Goal: Information Seeking & Learning: Learn about a topic

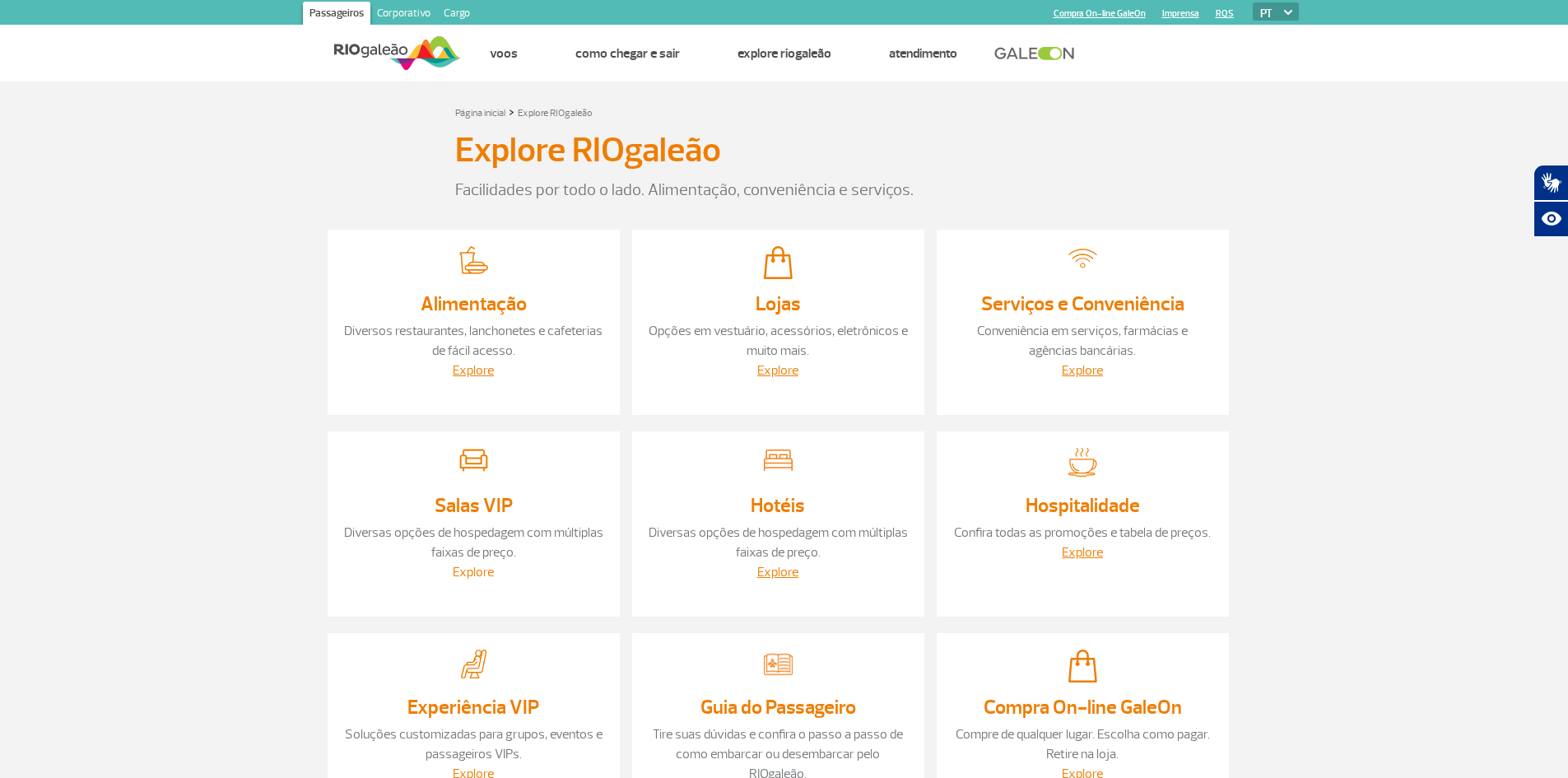
click at [480, 572] on link "Explore" at bounding box center [473, 573] width 42 height 17
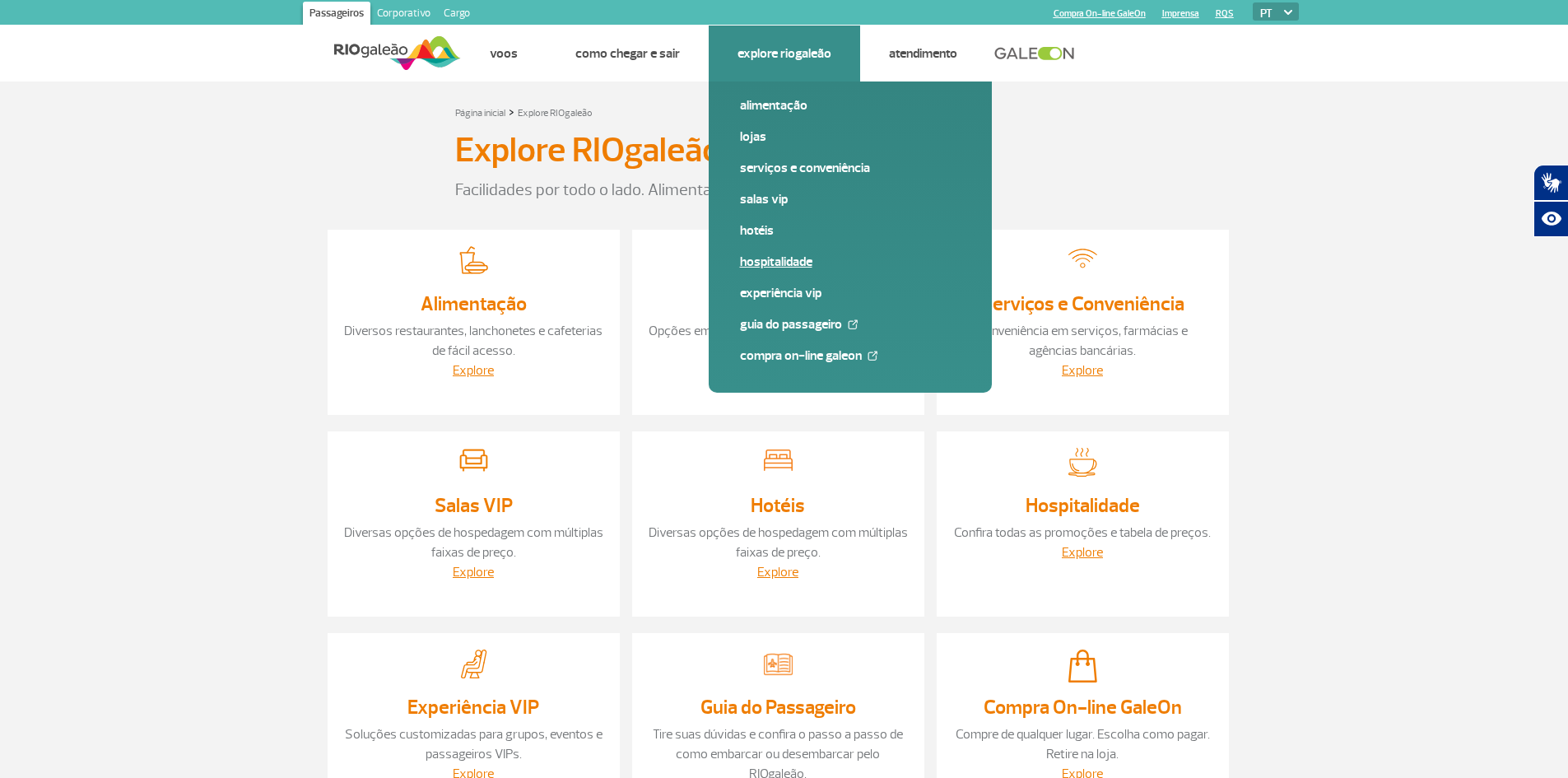
click at [778, 264] on link "Hospitalidade" at bounding box center [850, 262] width 221 height 19
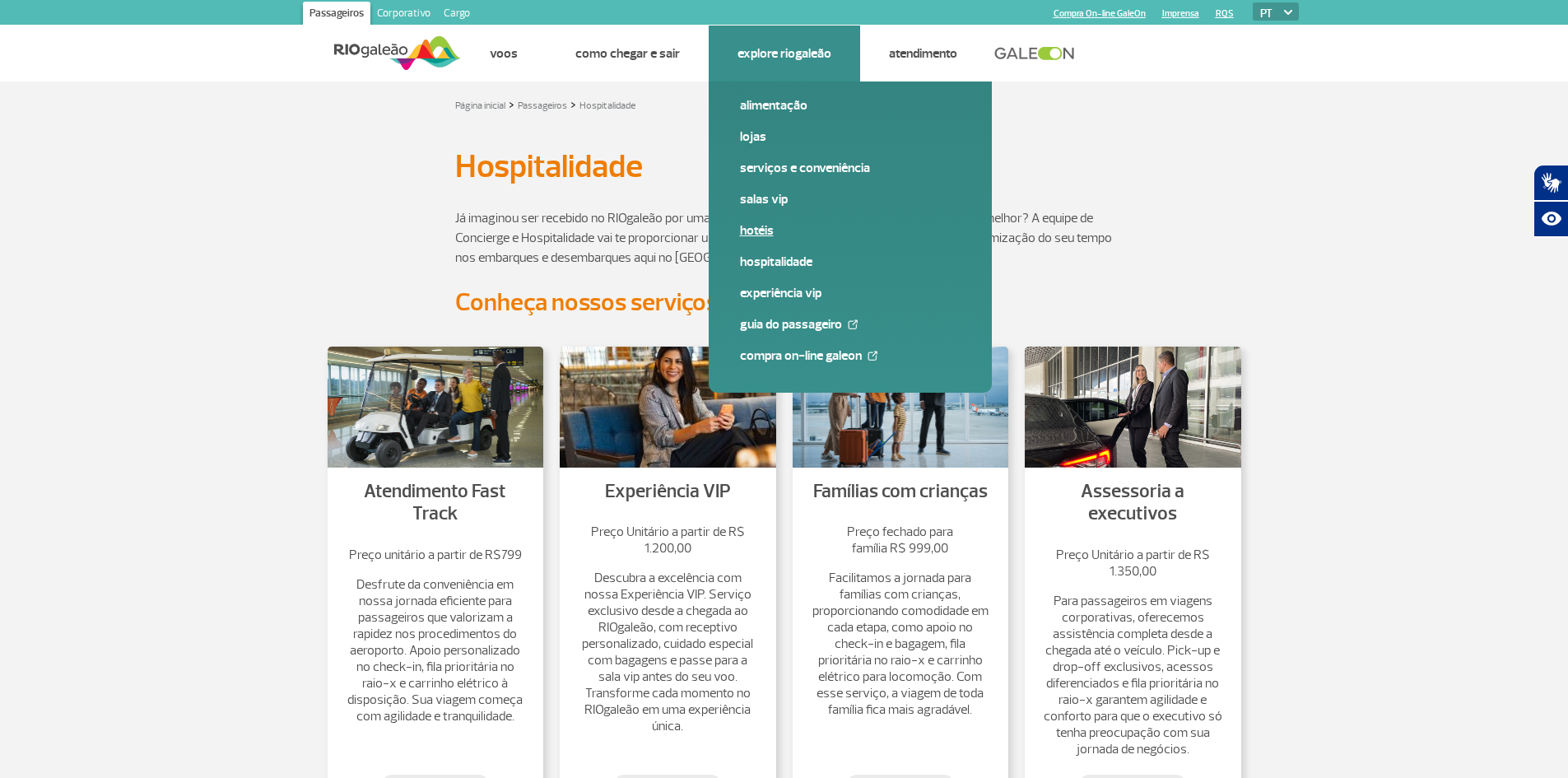
click at [751, 228] on link "Hotéis" at bounding box center [850, 230] width 221 height 19
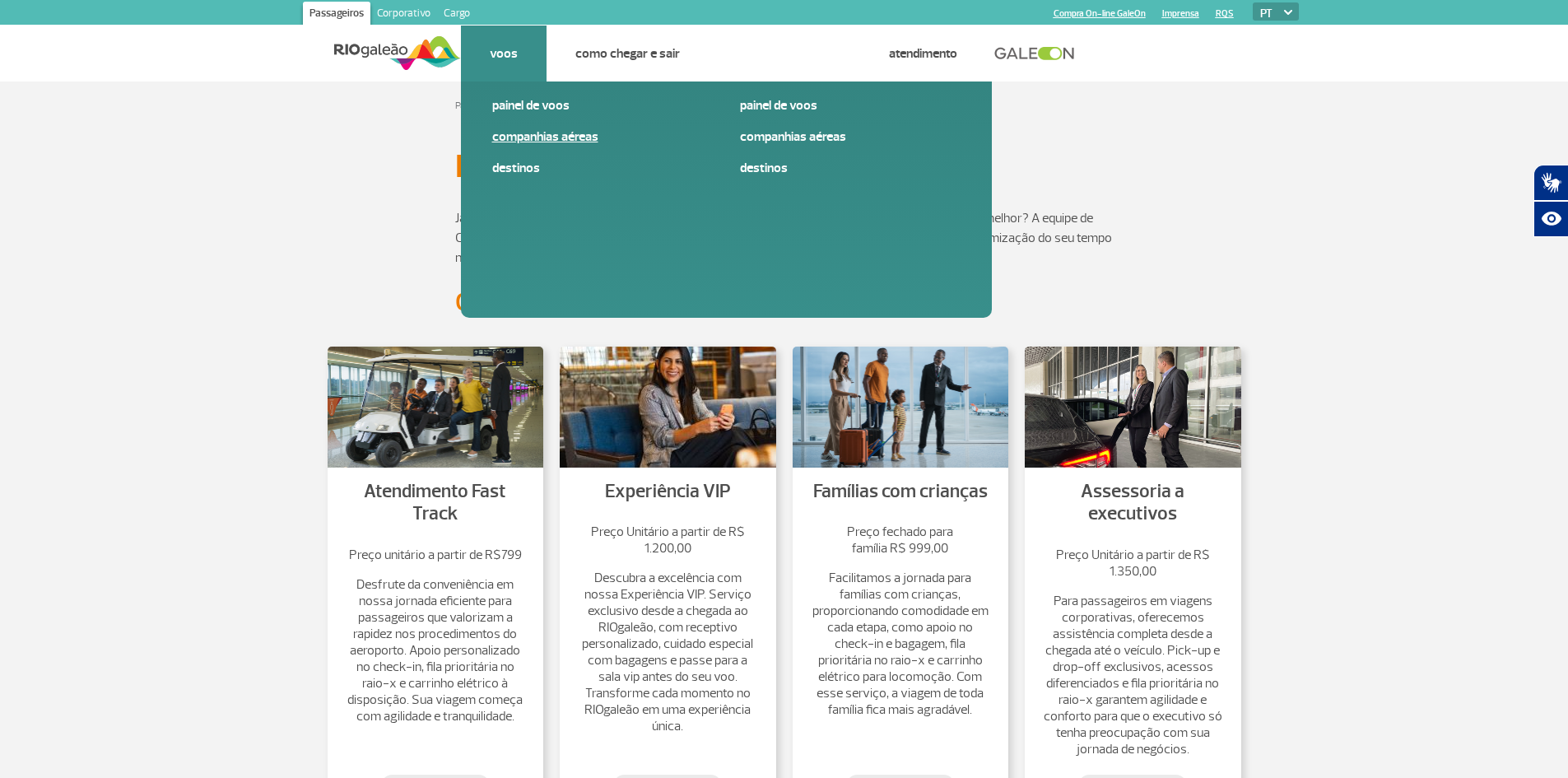
click at [533, 130] on link "Companhias Aéreas" at bounding box center [602, 137] width 221 height 19
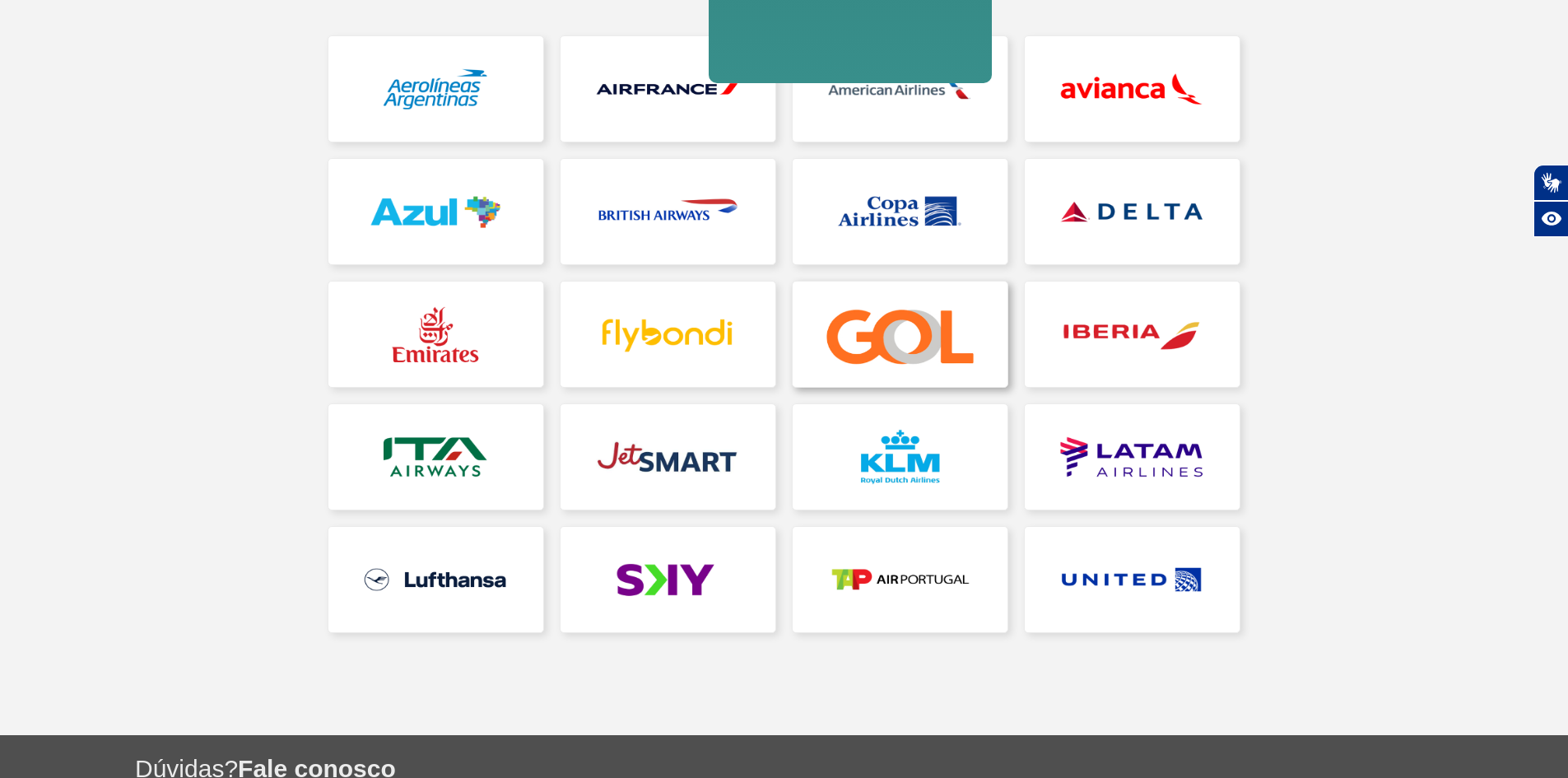
scroll to position [329, 0]
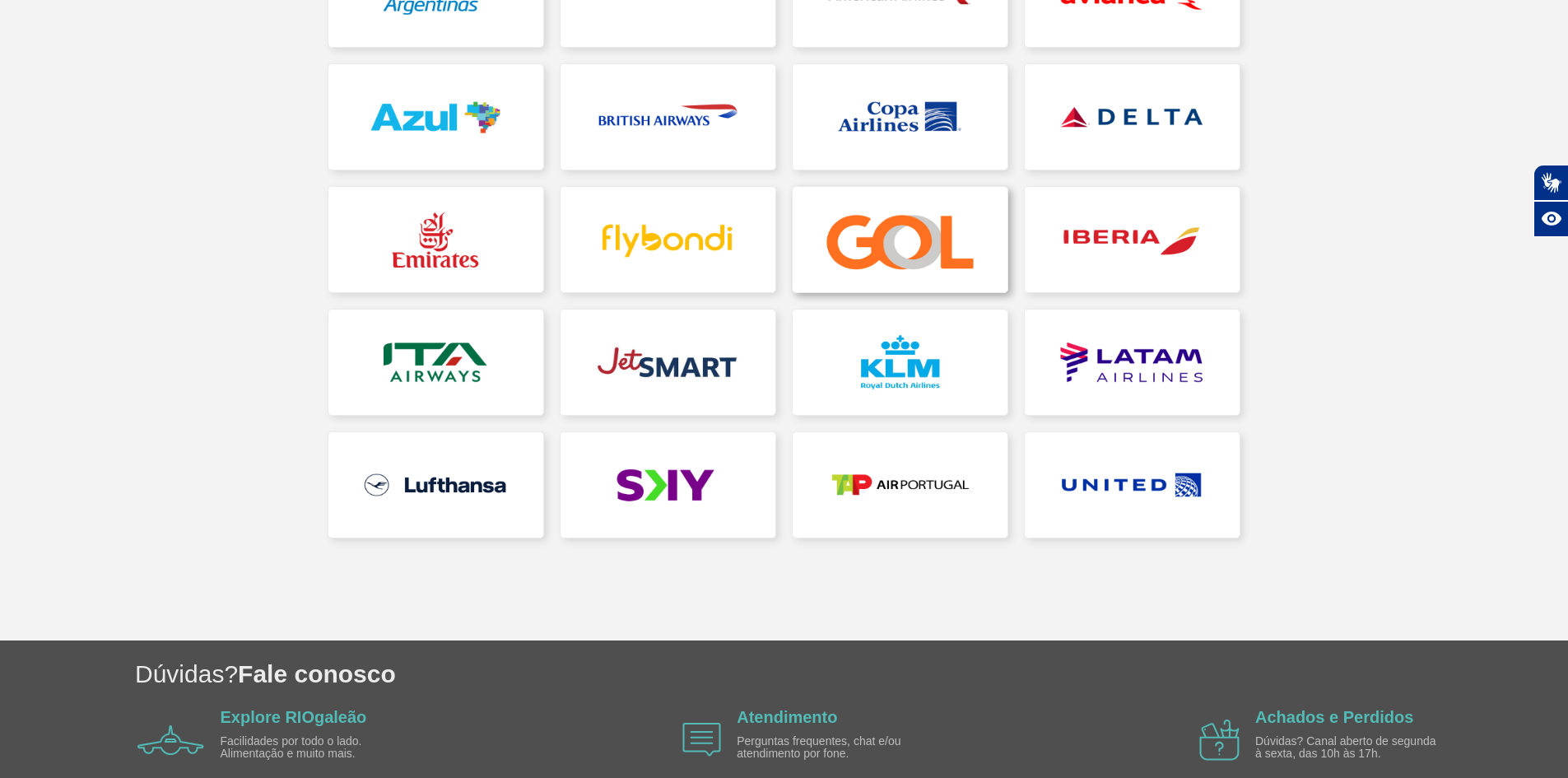
click at [875, 228] on link at bounding box center [900, 240] width 214 height 105
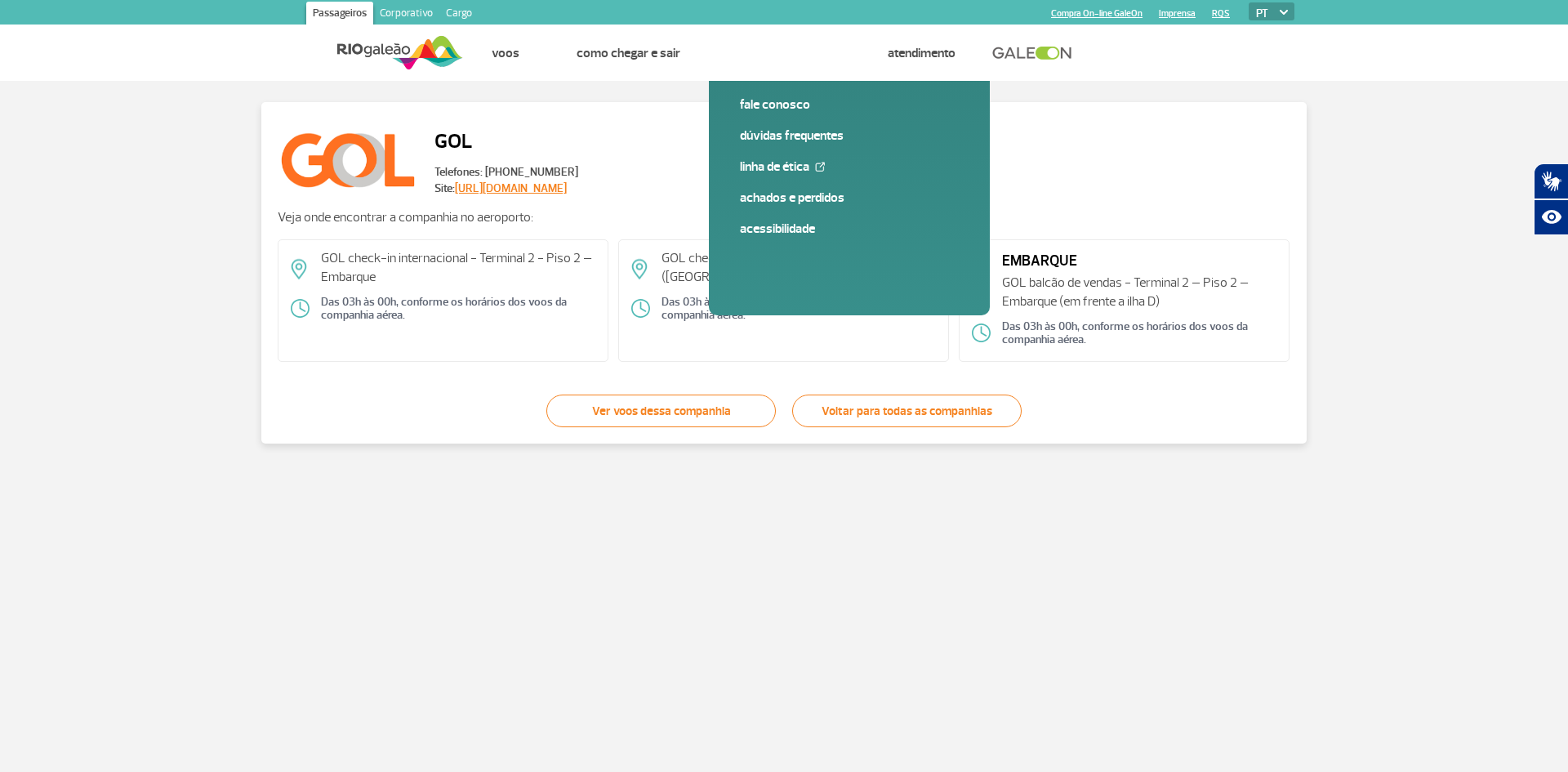
click at [1113, 10] on link "Compra On-line GaleOn" at bounding box center [1097, 14] width 92 height 11
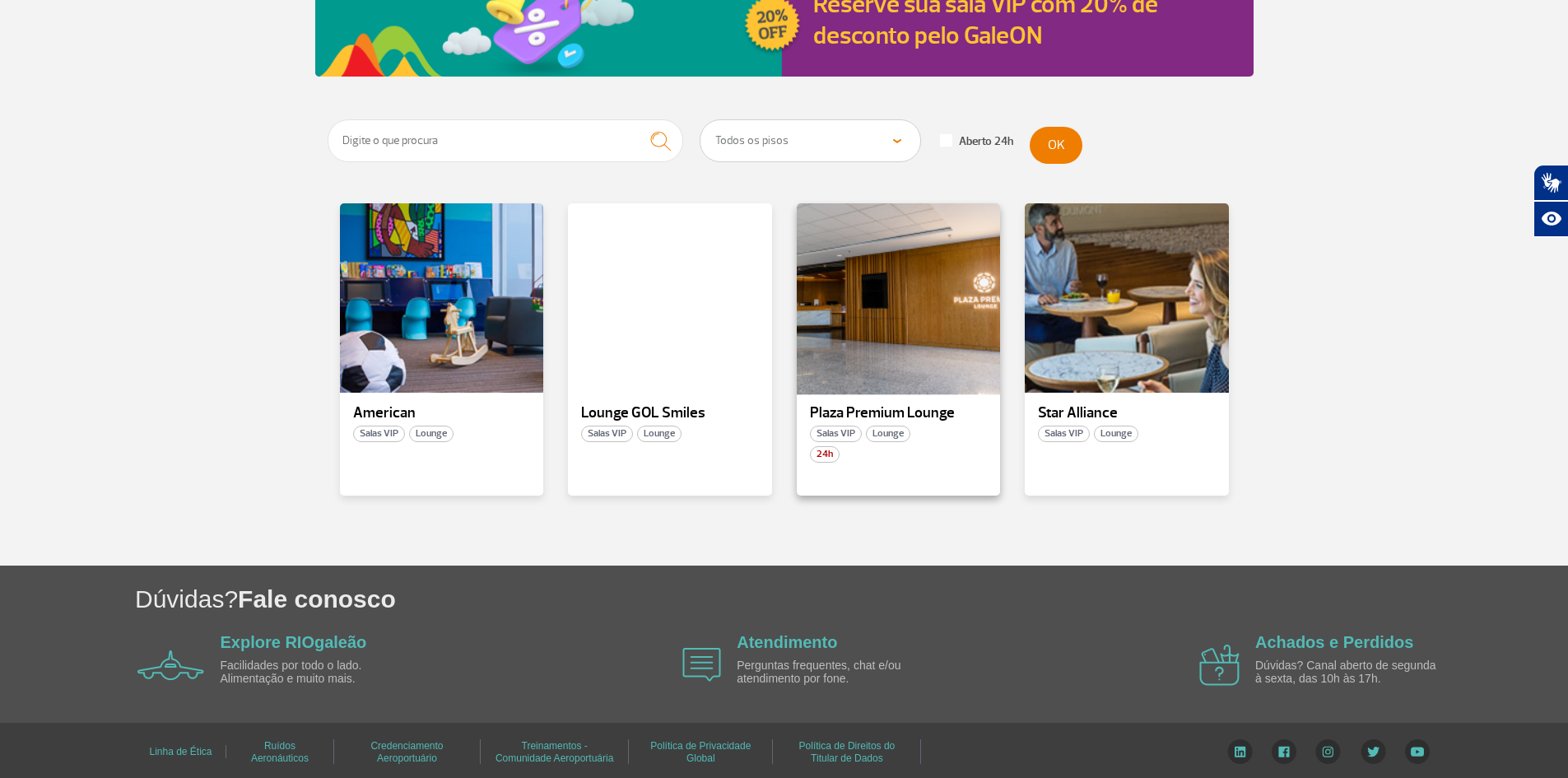
scroll to position [225, 0]
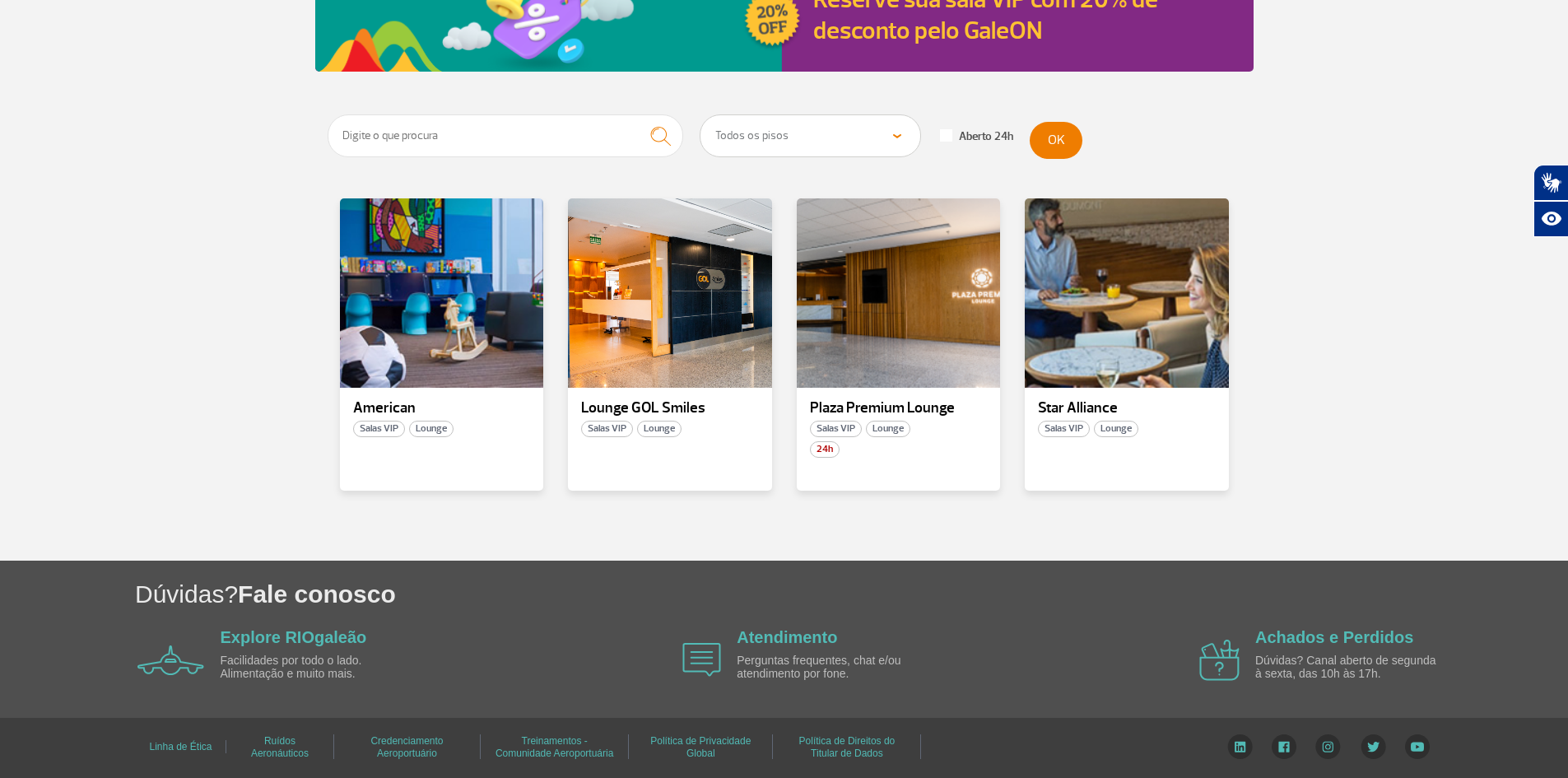
click at [941, 136] on span at bounding box center [946, 135] width 12 height 12
checkbox input "true"
click at [1103, 337] on div at bounding box center [1127, 293] width 207 height 193
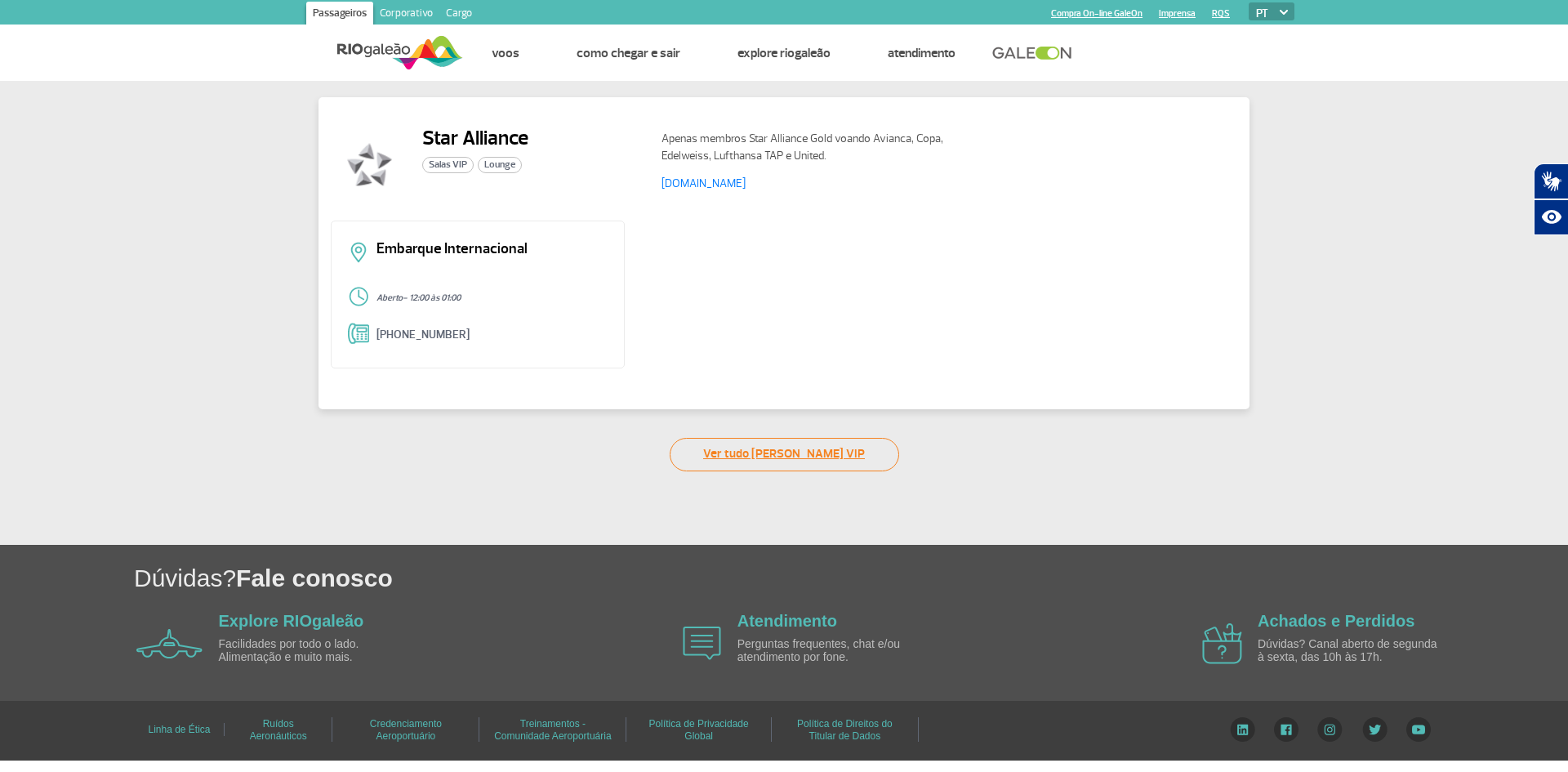
click at [822, 463] on link "Ver tudo de Salas VIP" at bounding box center [784, 454] width 229 height 33
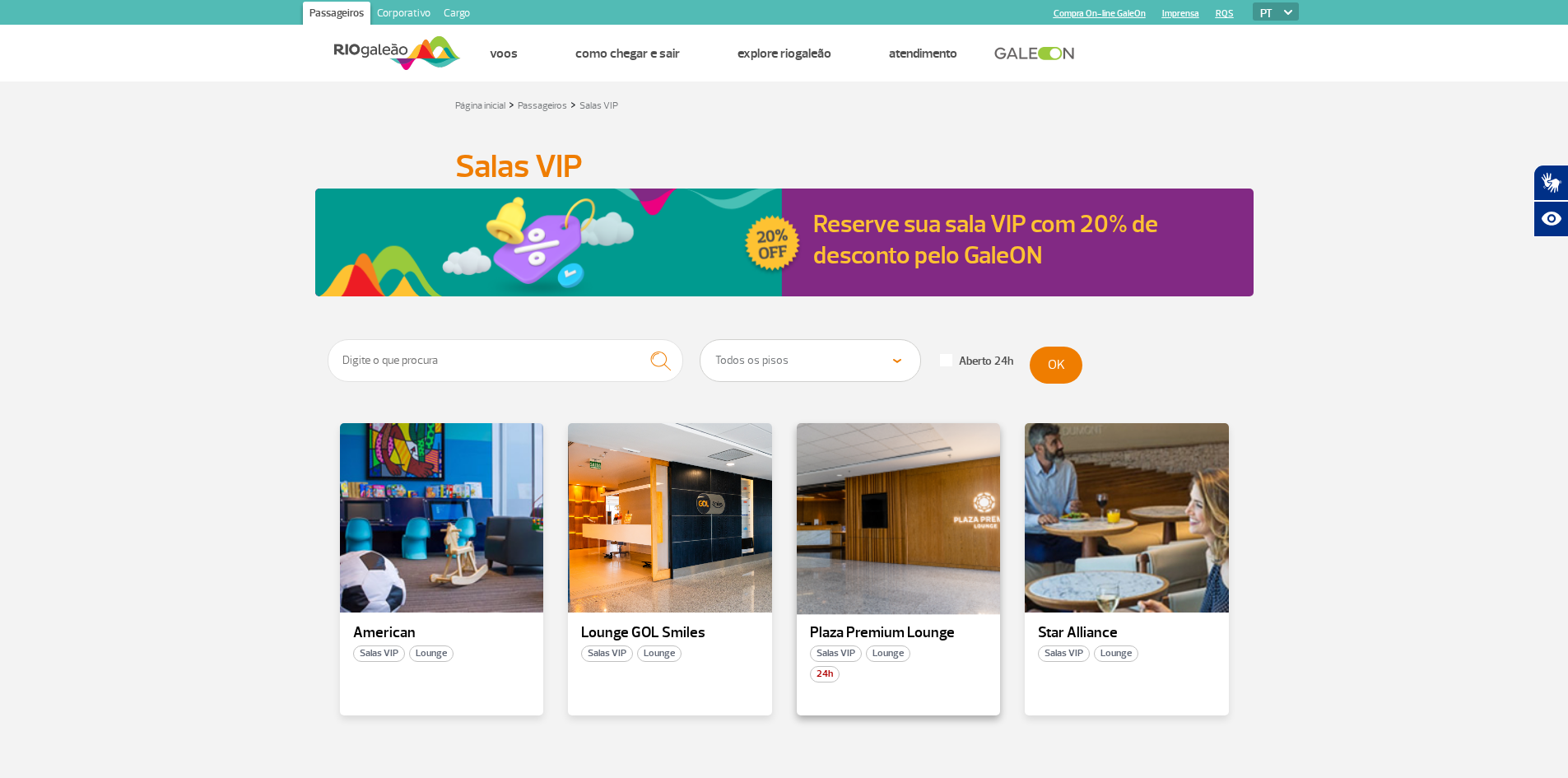
click at [903, 606] on div at bounding box center [898, 518] width 207 height 193
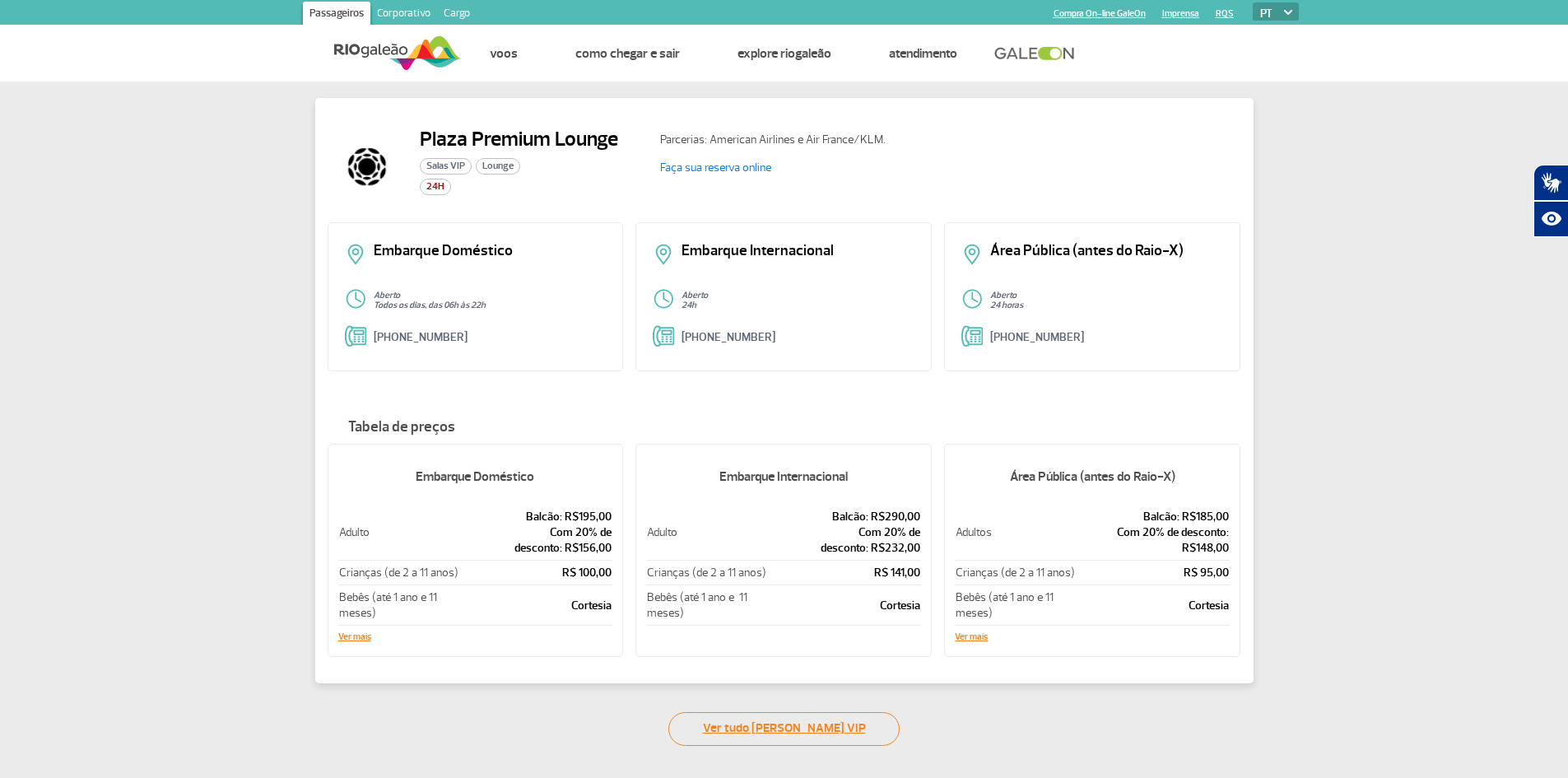
click at [805, 727] on link "Ver tudo de Salas VIP" at bounding box center [784, 729] width 231 height 33
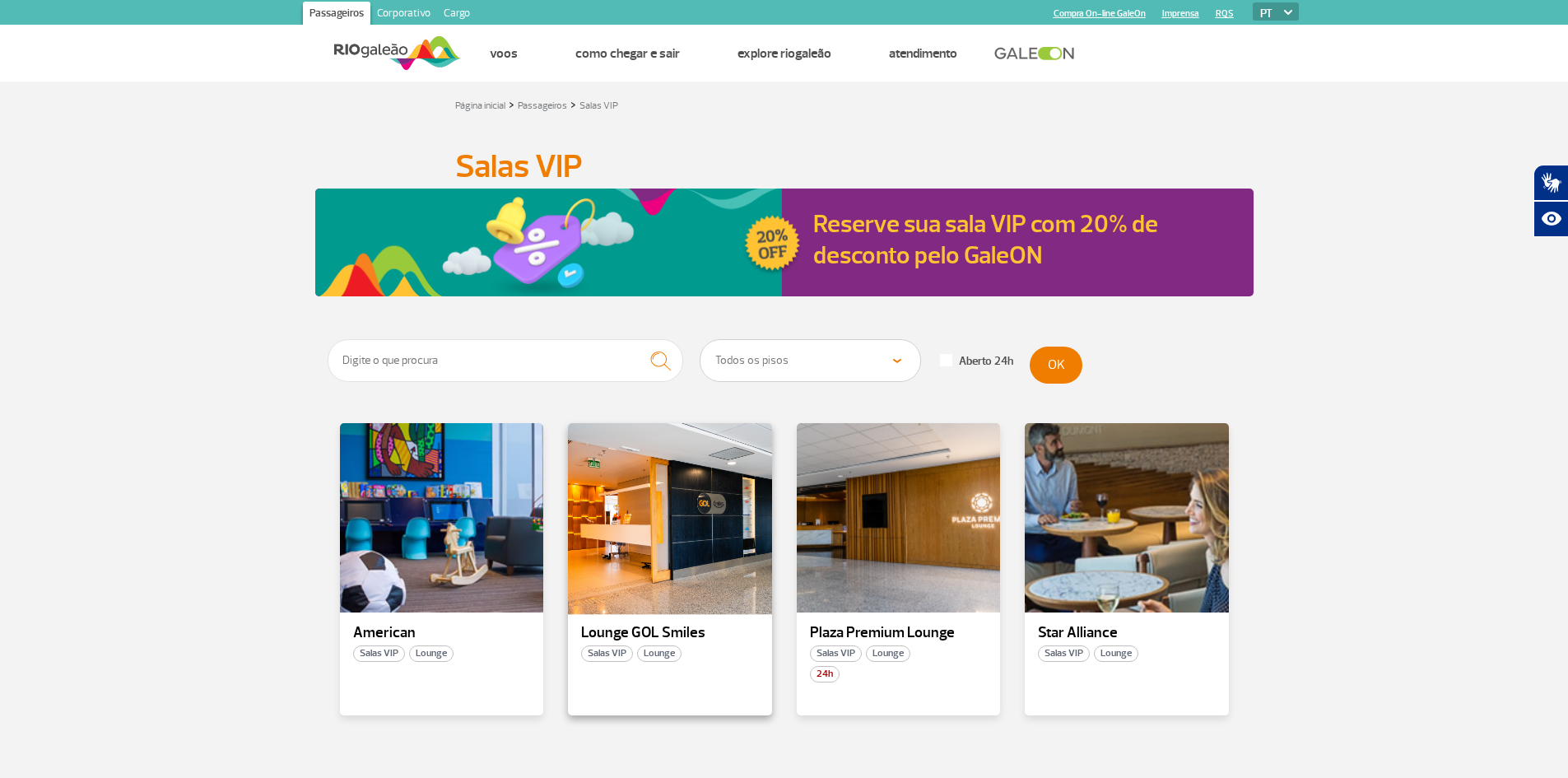
click at [625, 566] on div at bounding box center [669, 518] width 207 height 193
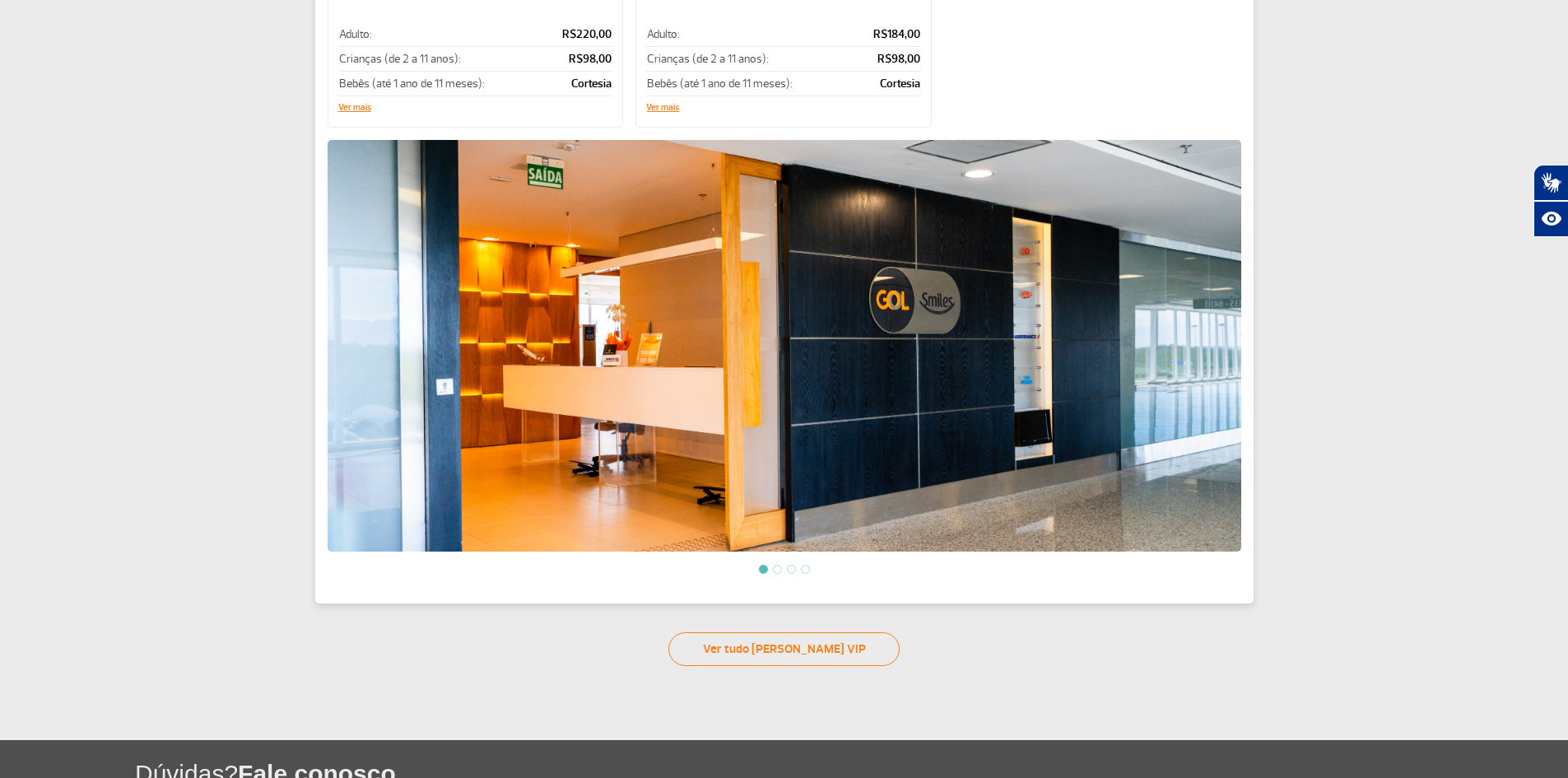
scroll to position [412, 0]
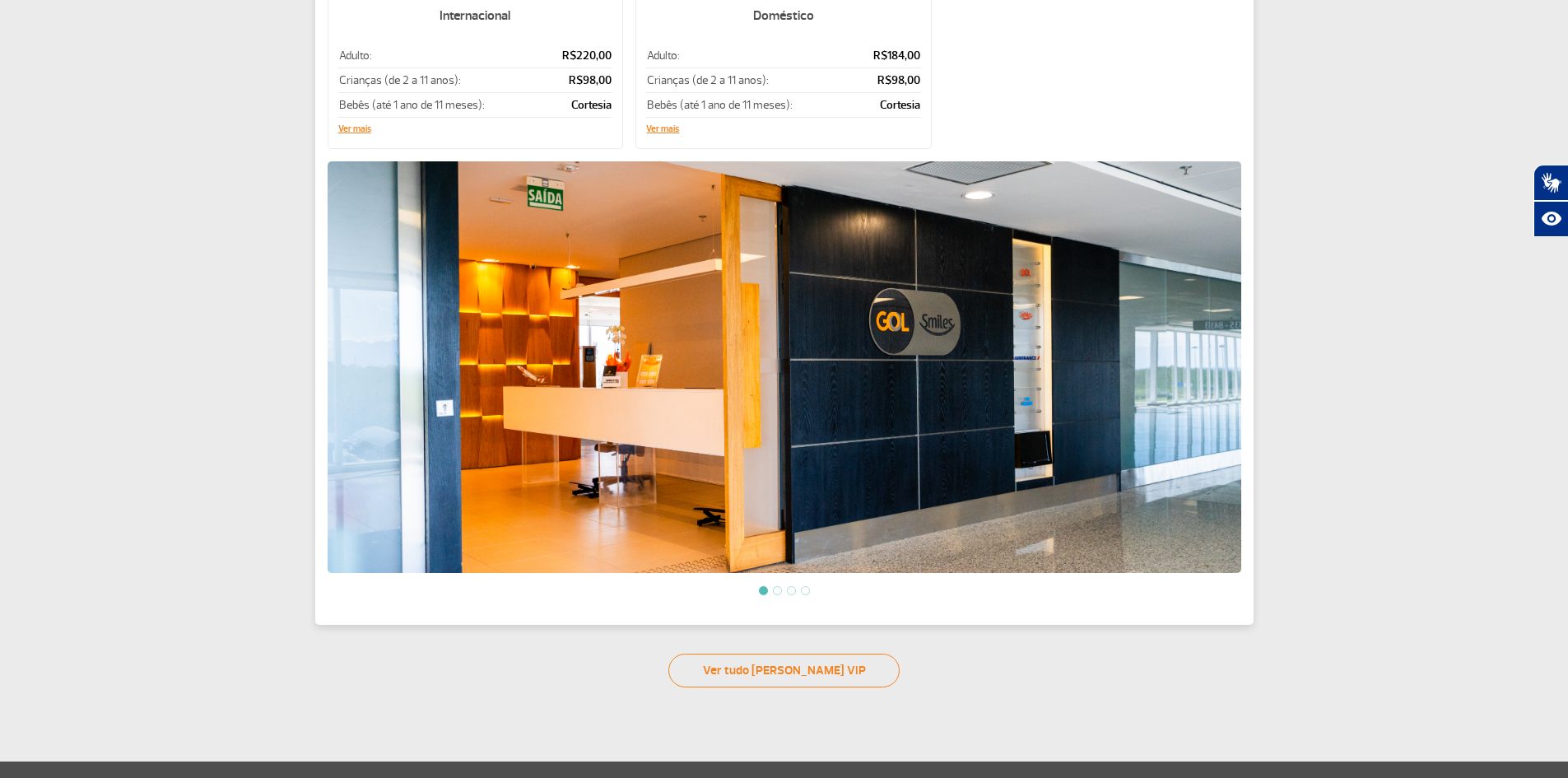
click at [778, 587] on li at bounding box center [778, 591] width 9 height 9
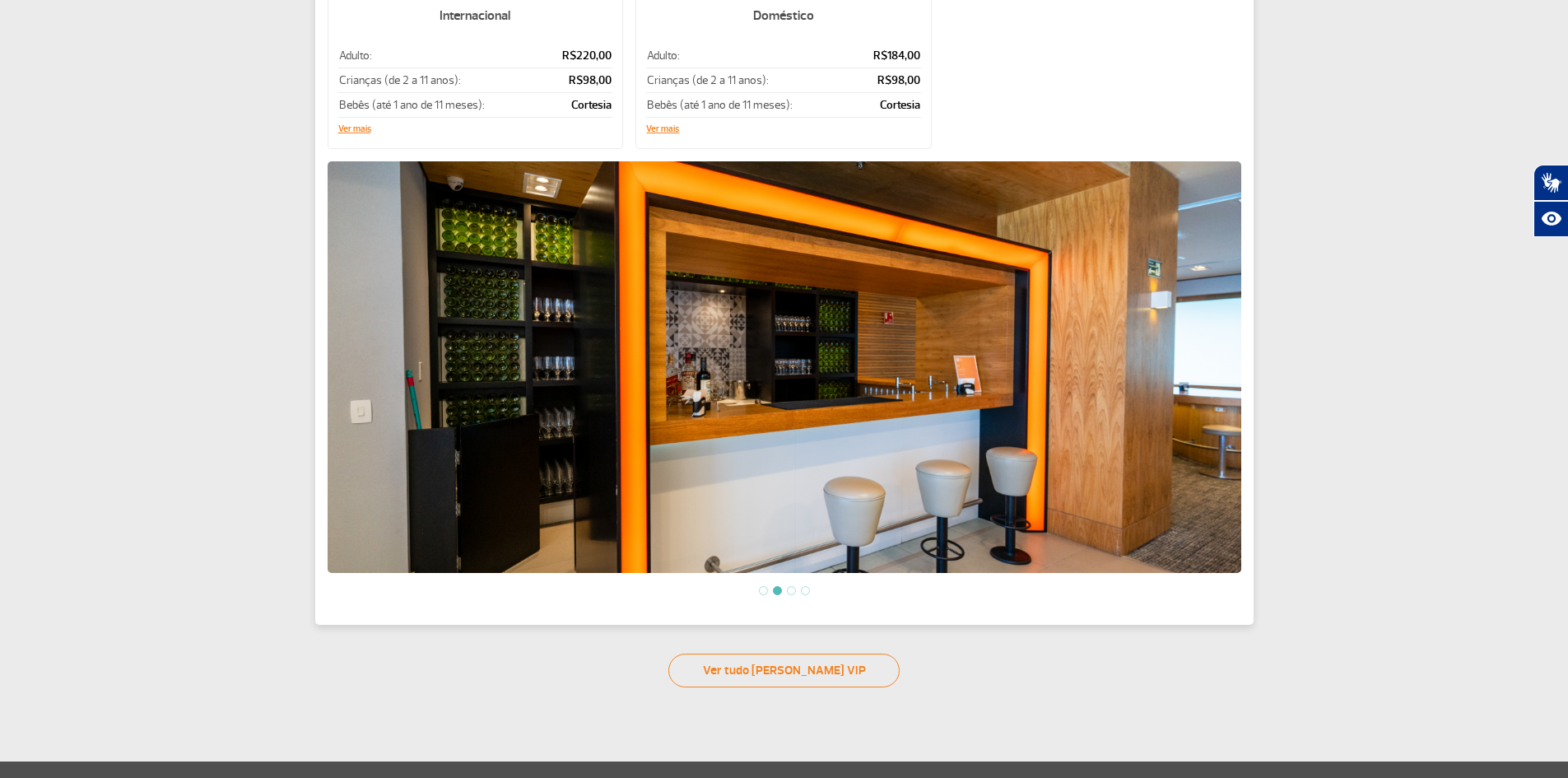
click at [839, 674] on link "Ver tudo de Salas VIP" at bounding box center [784, 671] width 231 height 33
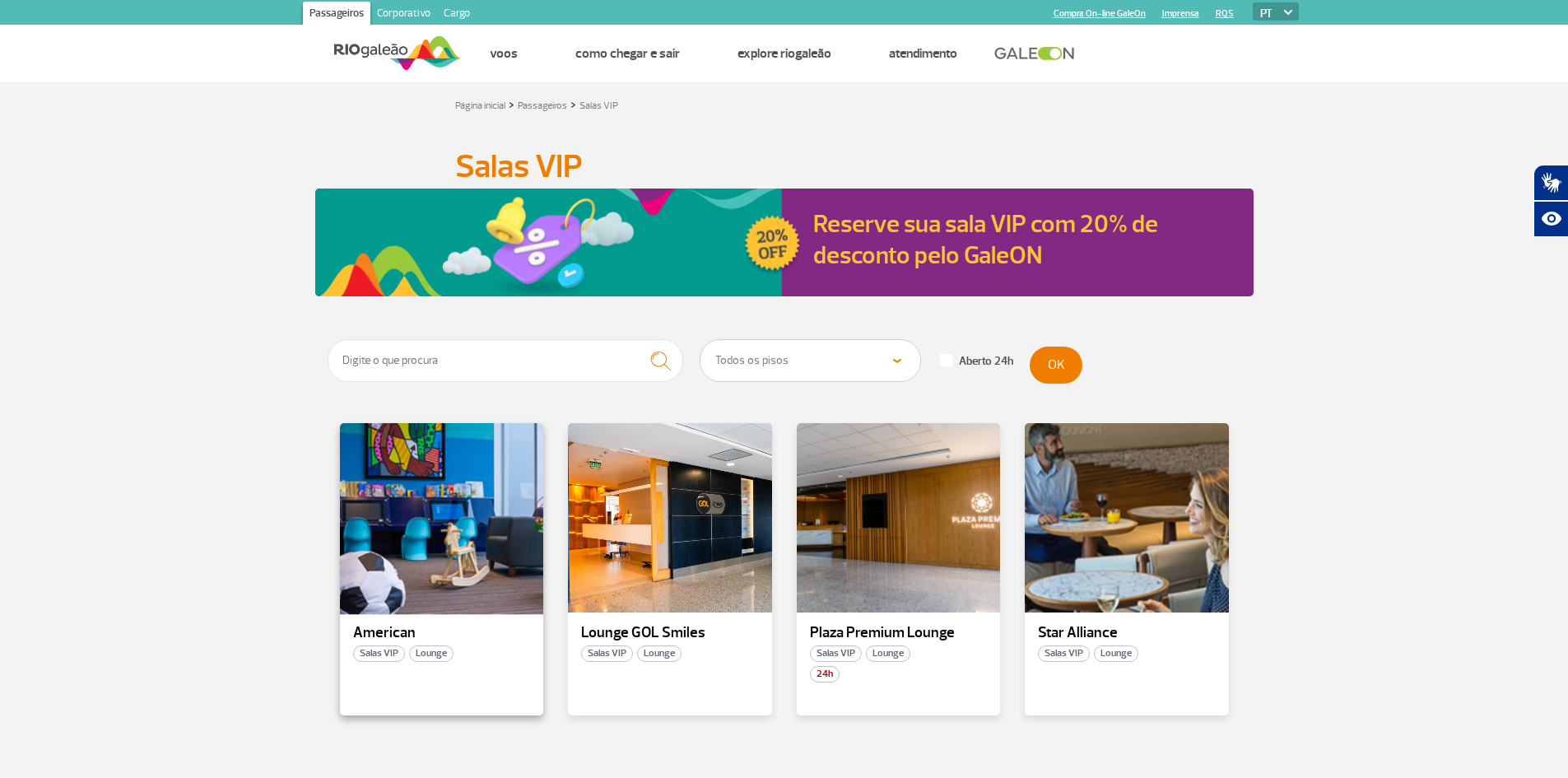
click at [431, 599] on div at bounding box center [441, 518] width 207 height 193
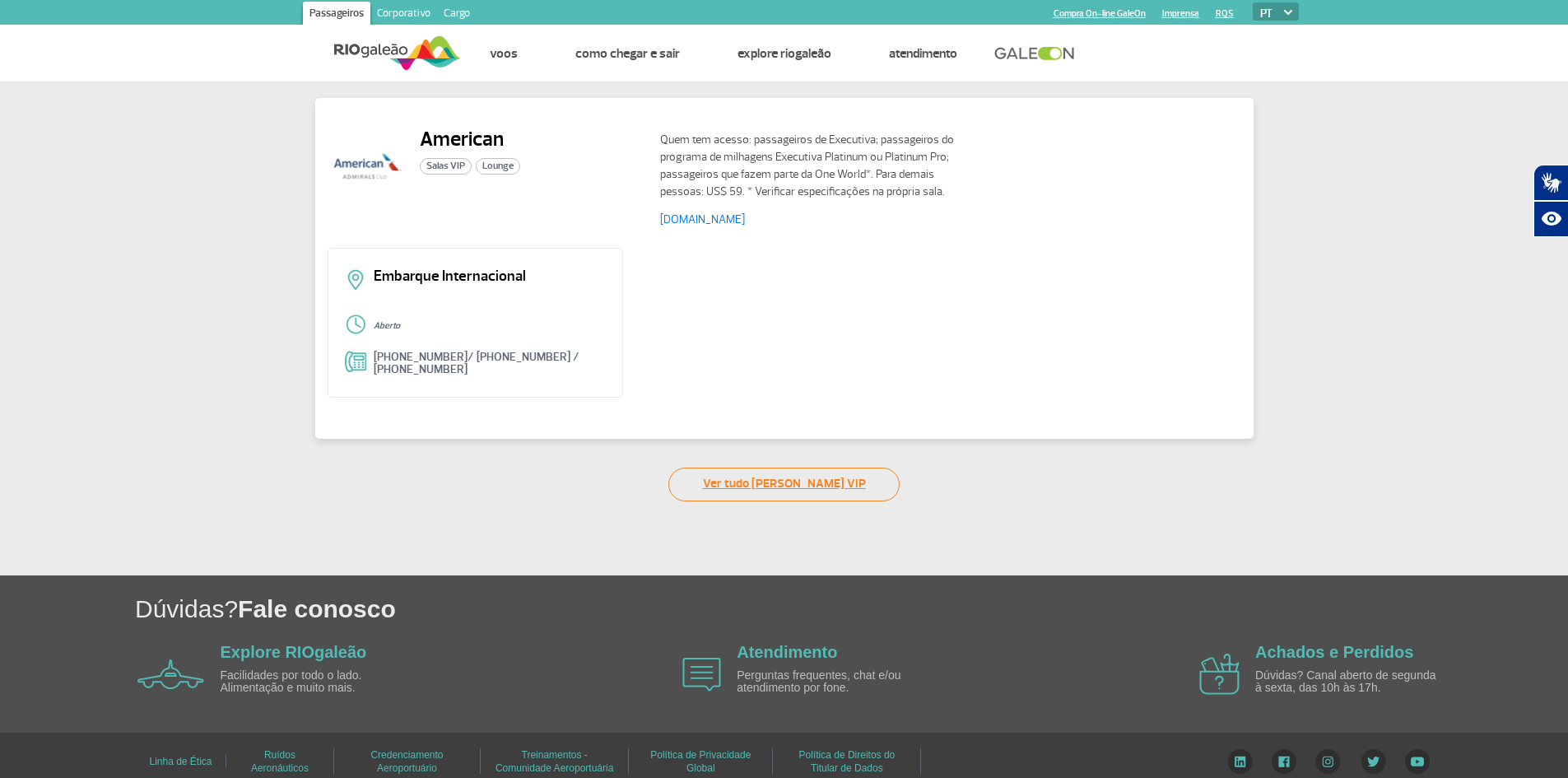
click at [827, 484] on link "Ver tudo de Salas VIP" at bounding box center [784, 485] width 231 height 33
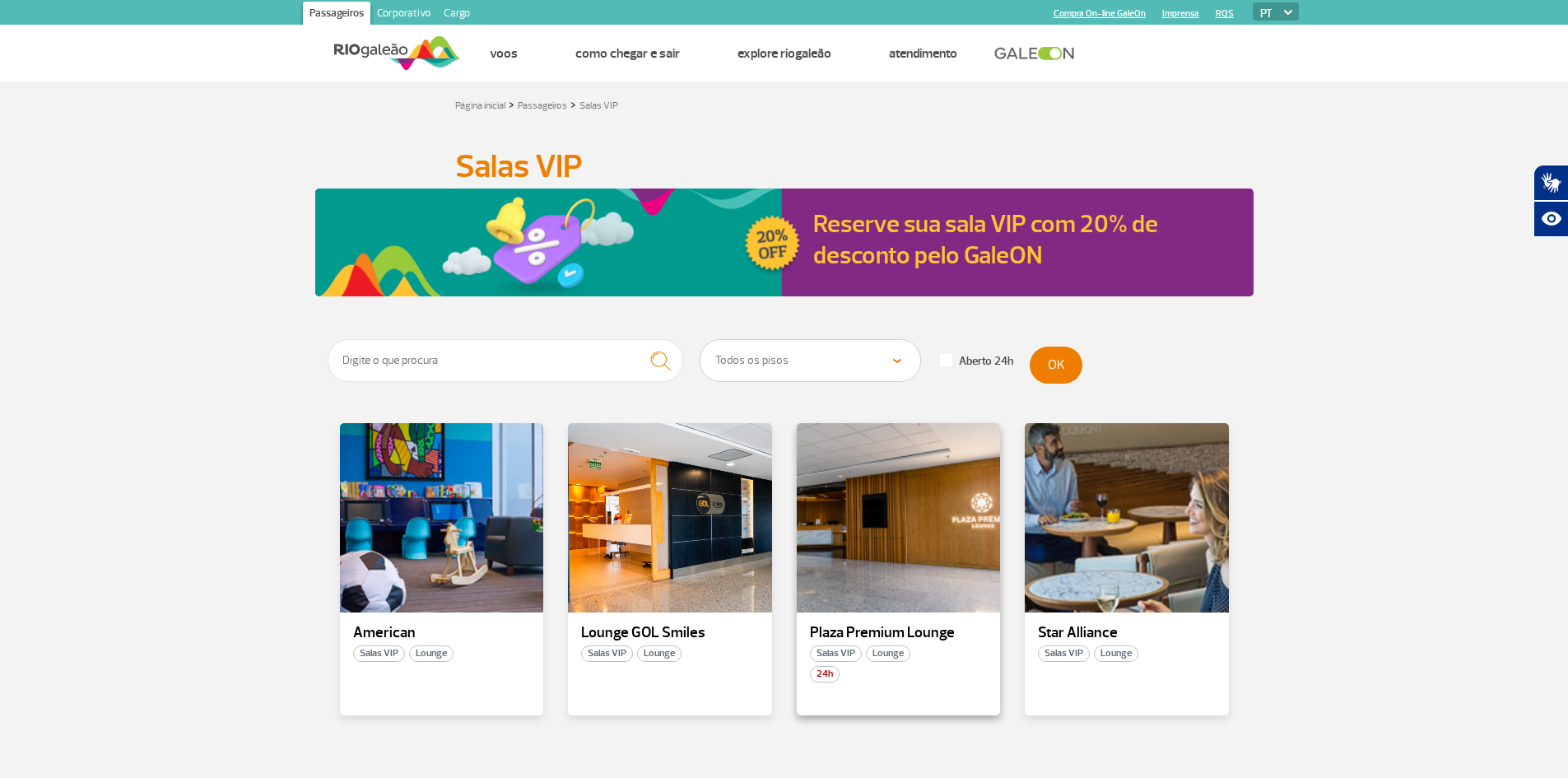
click at [891, 649] on span "Lounge" at bounding box center [888, 654] width 44 height 17
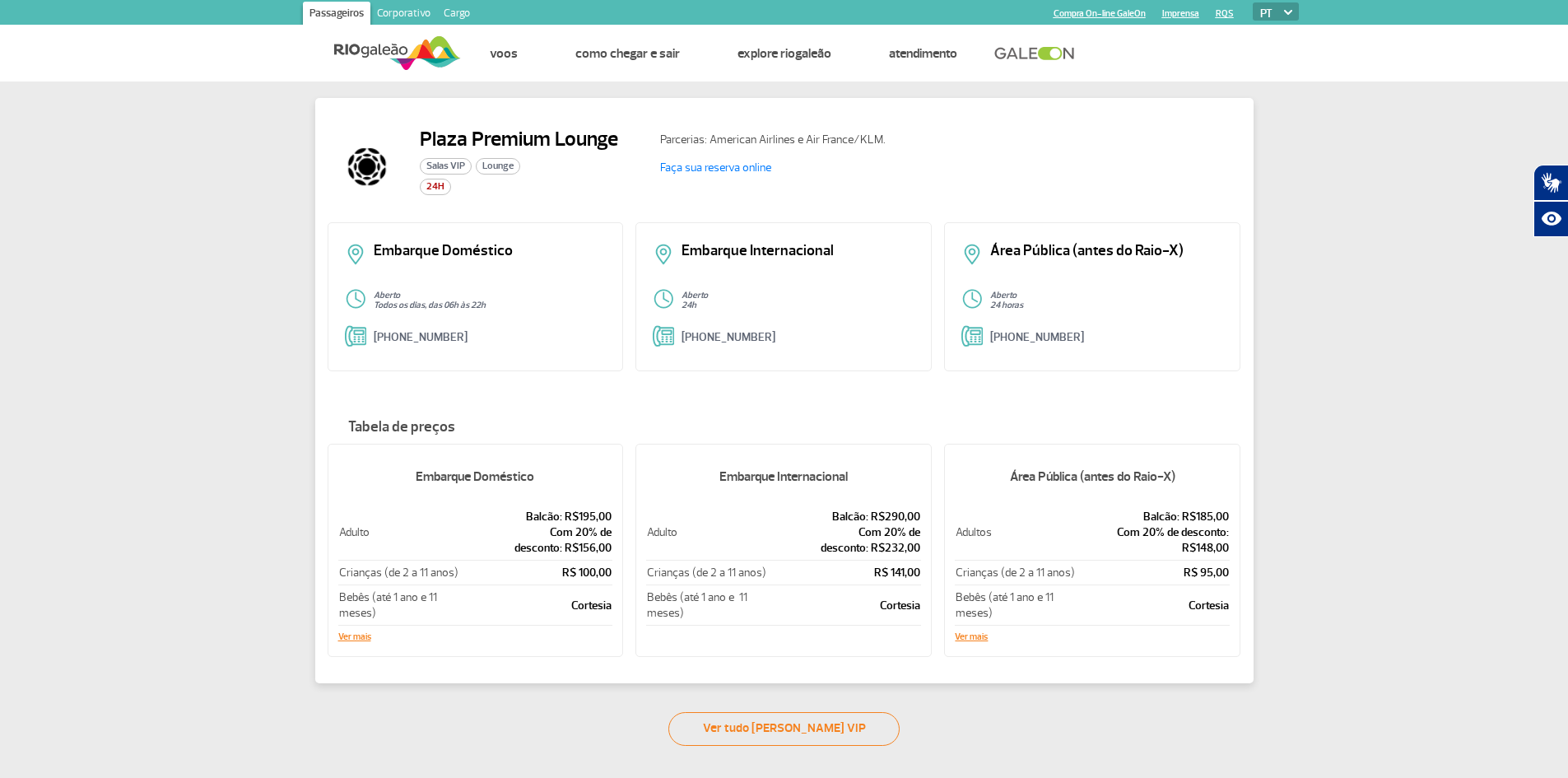
drag, startPoint x: 808, startPoint y: 726, endPoint x: 816, endPoint y: 718, distance: 11.3
click at [811, 724] on link "Ver tudo de Salas VIP" at bounding box center [784, 729] width 231 height 33
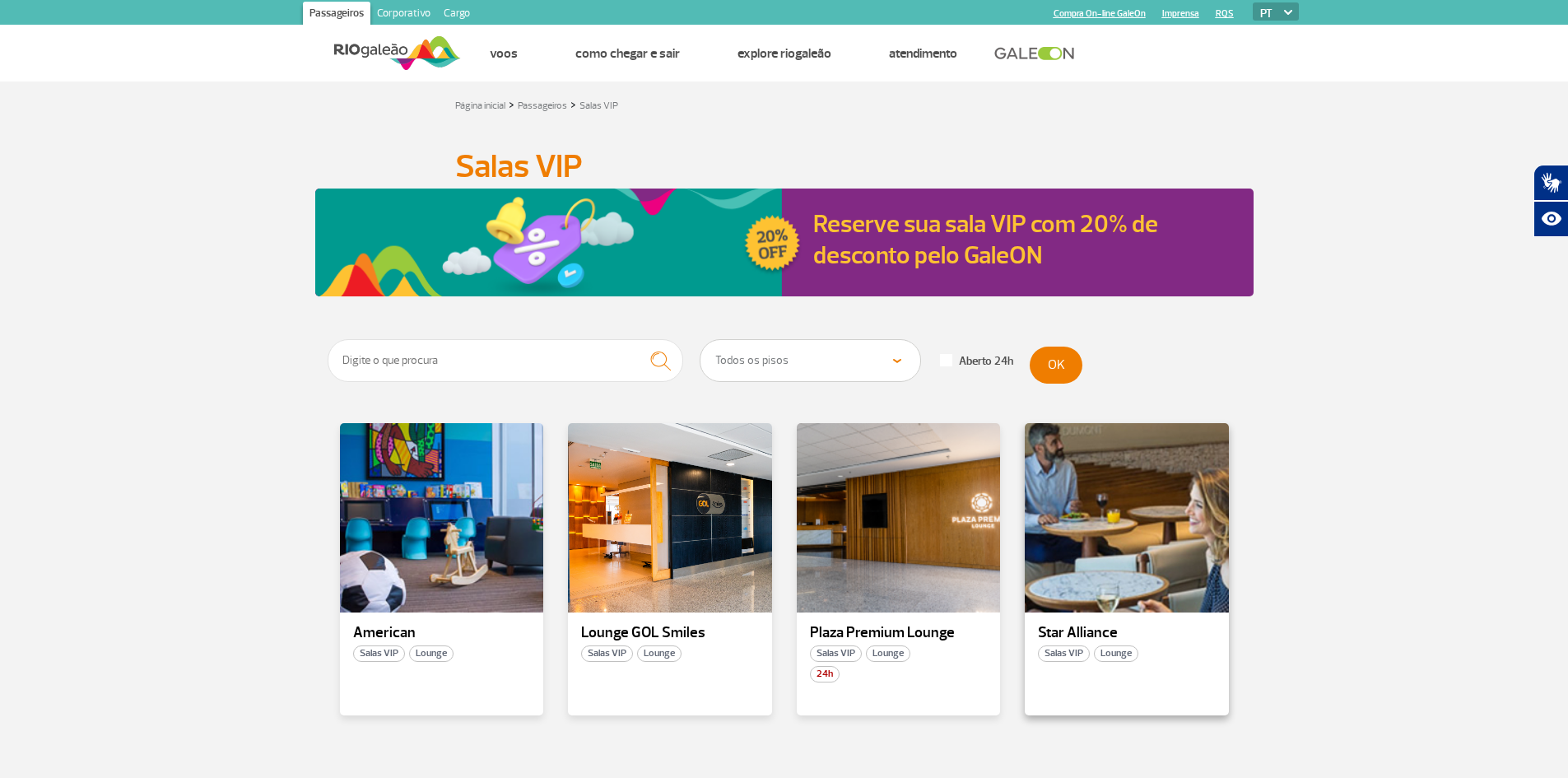
click at [1128, 646] on span "Lounge" at bounding box center [1116, 654] width 44 height 17
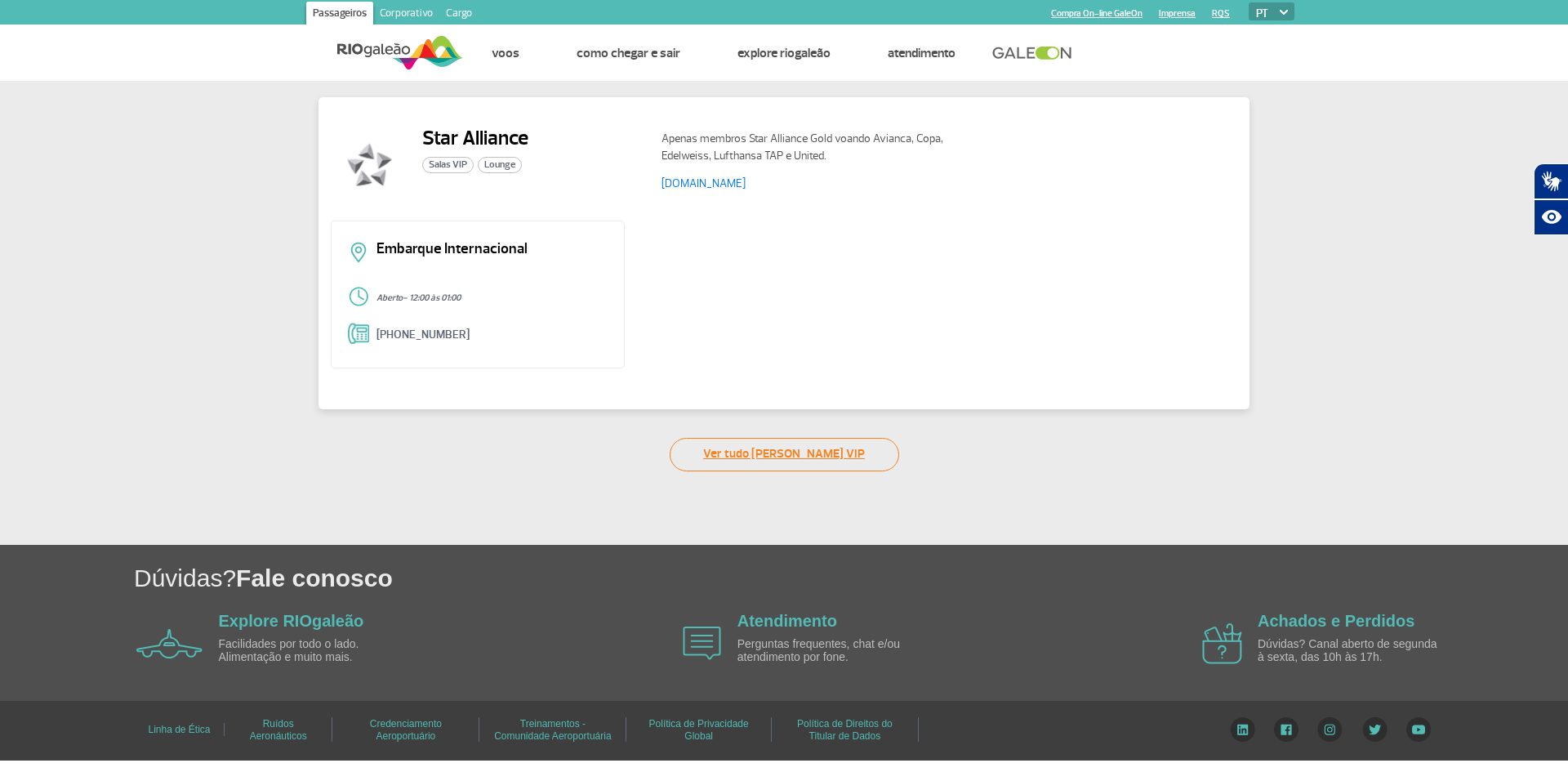
click at [849, 450] on link "Ver tudo de Salas VIP" at bounding box center [784, 454] width 229 height 33
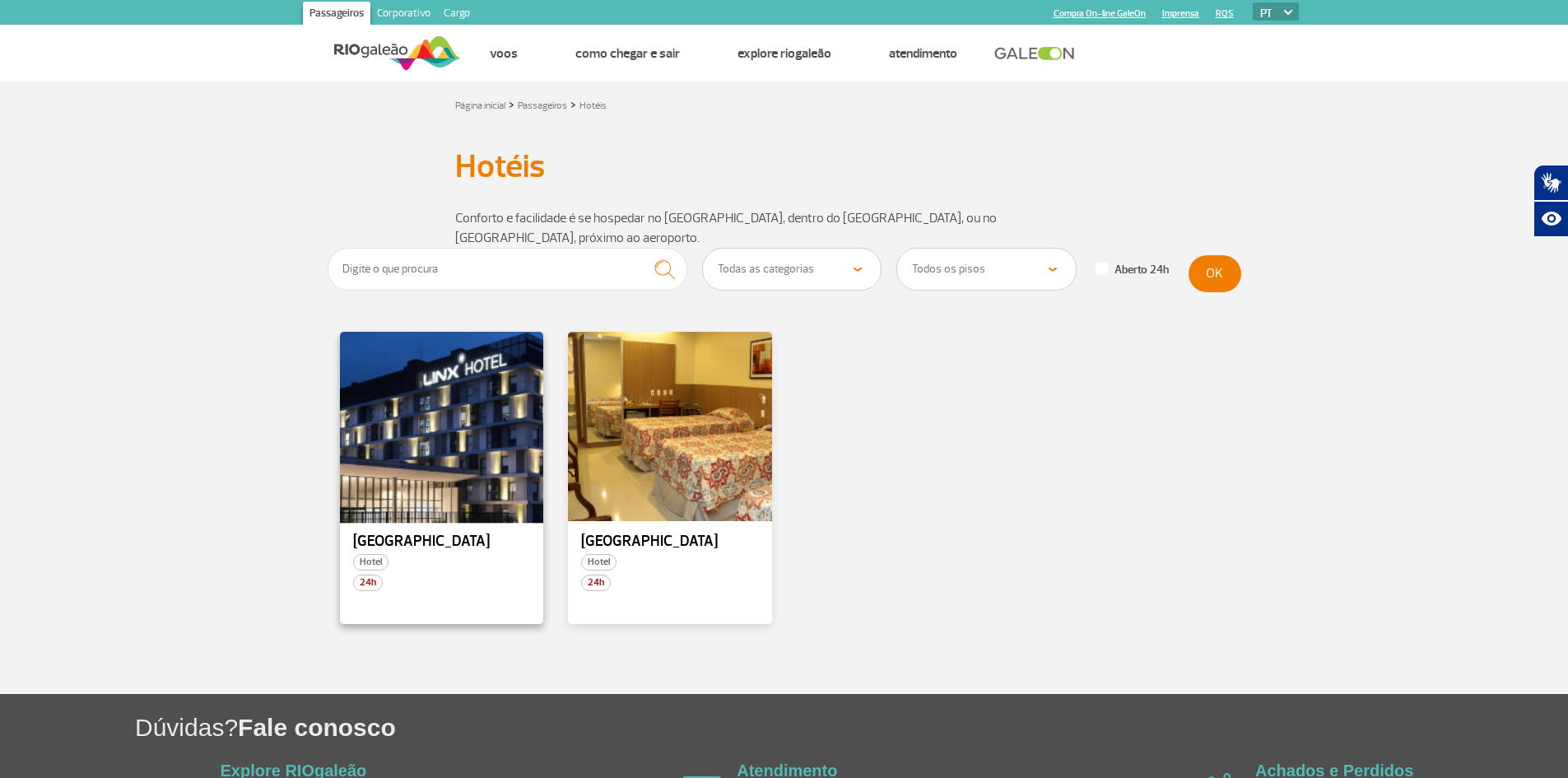
click at [431, 416] on div at bounding box center [441, 426] width 207 height 193
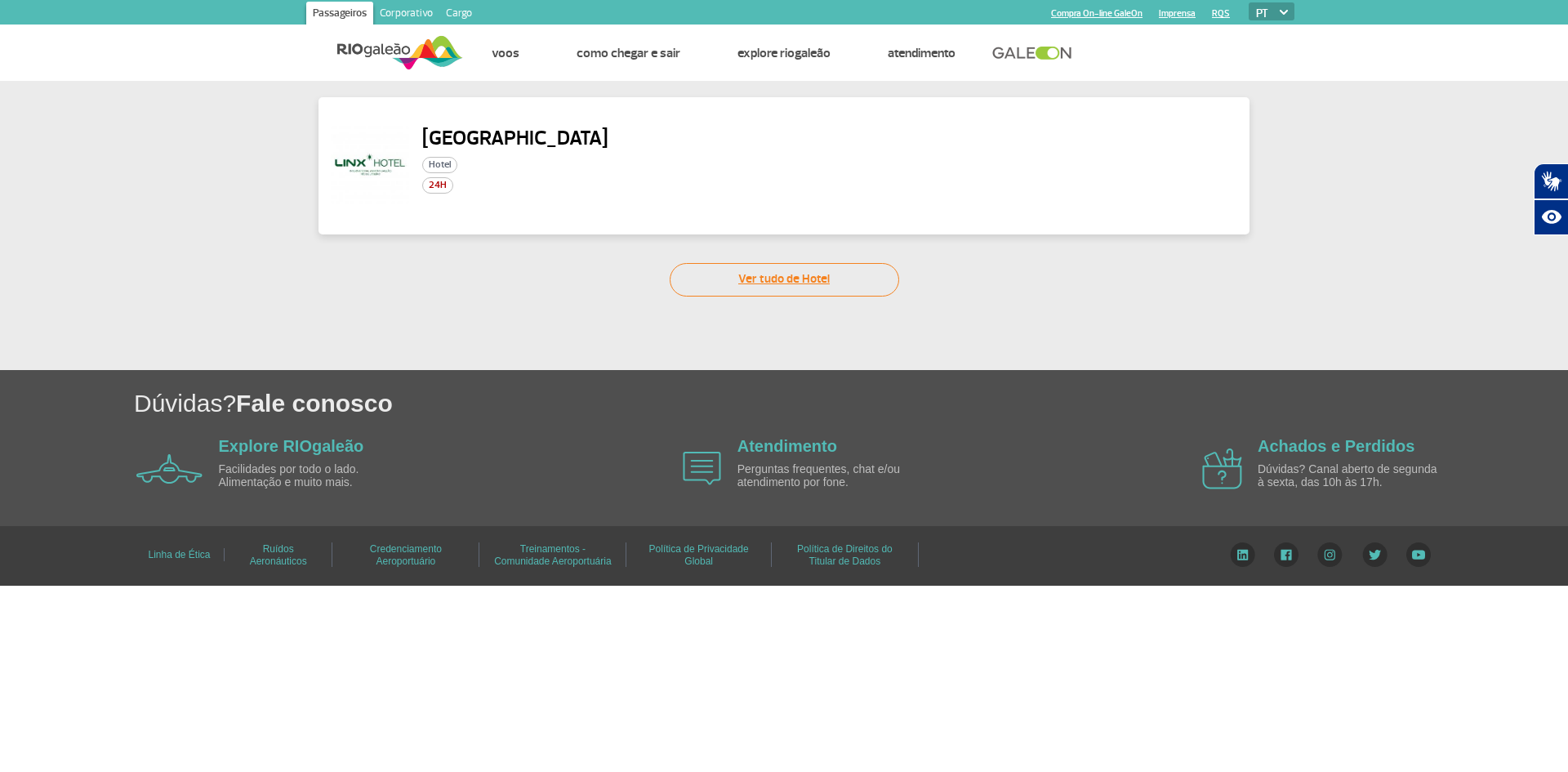
click at [757, 272] on link "Ver tudo de Hotel" at bounding box center [784, 280] width 229 height 33
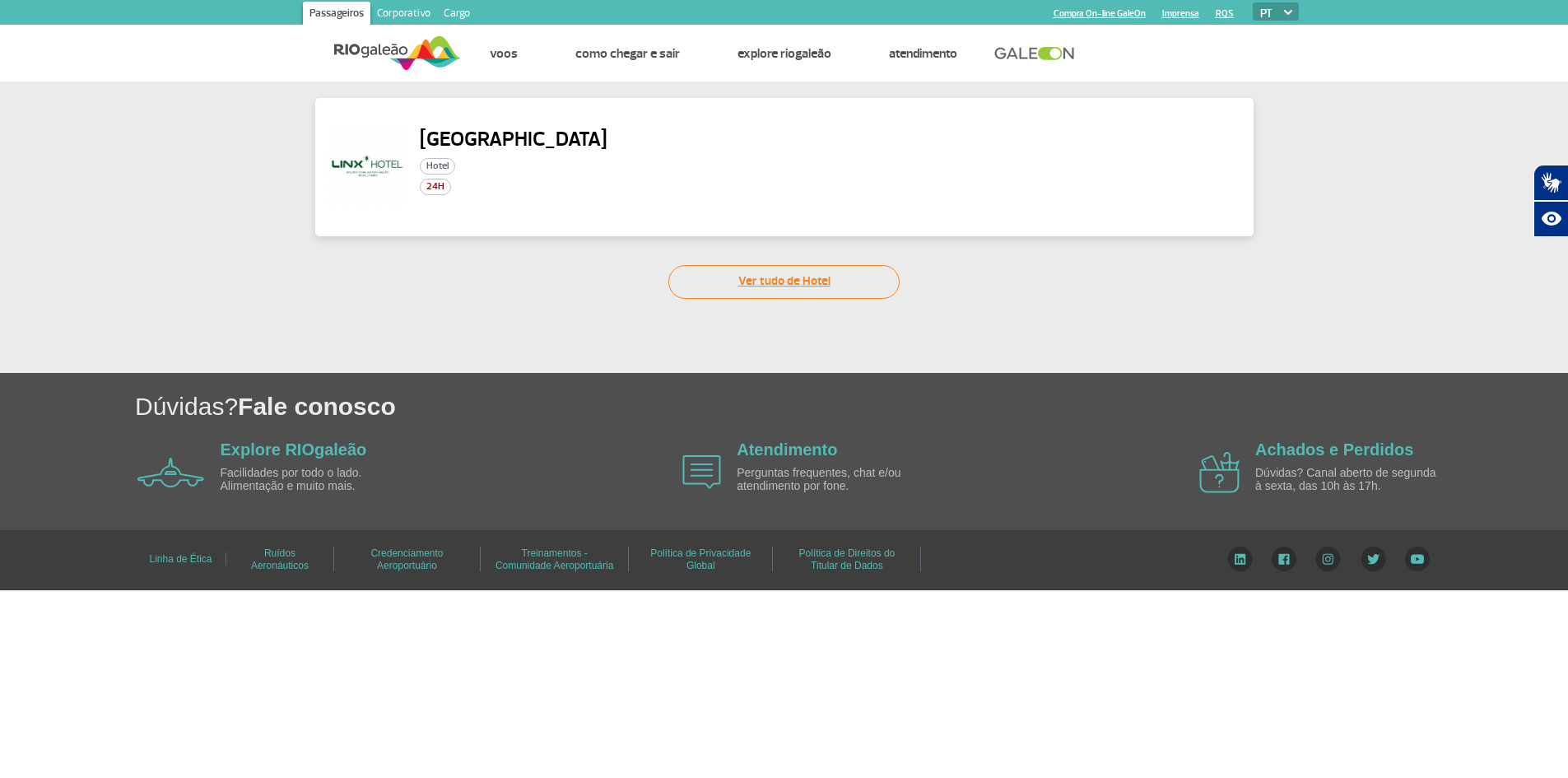
select select "322"
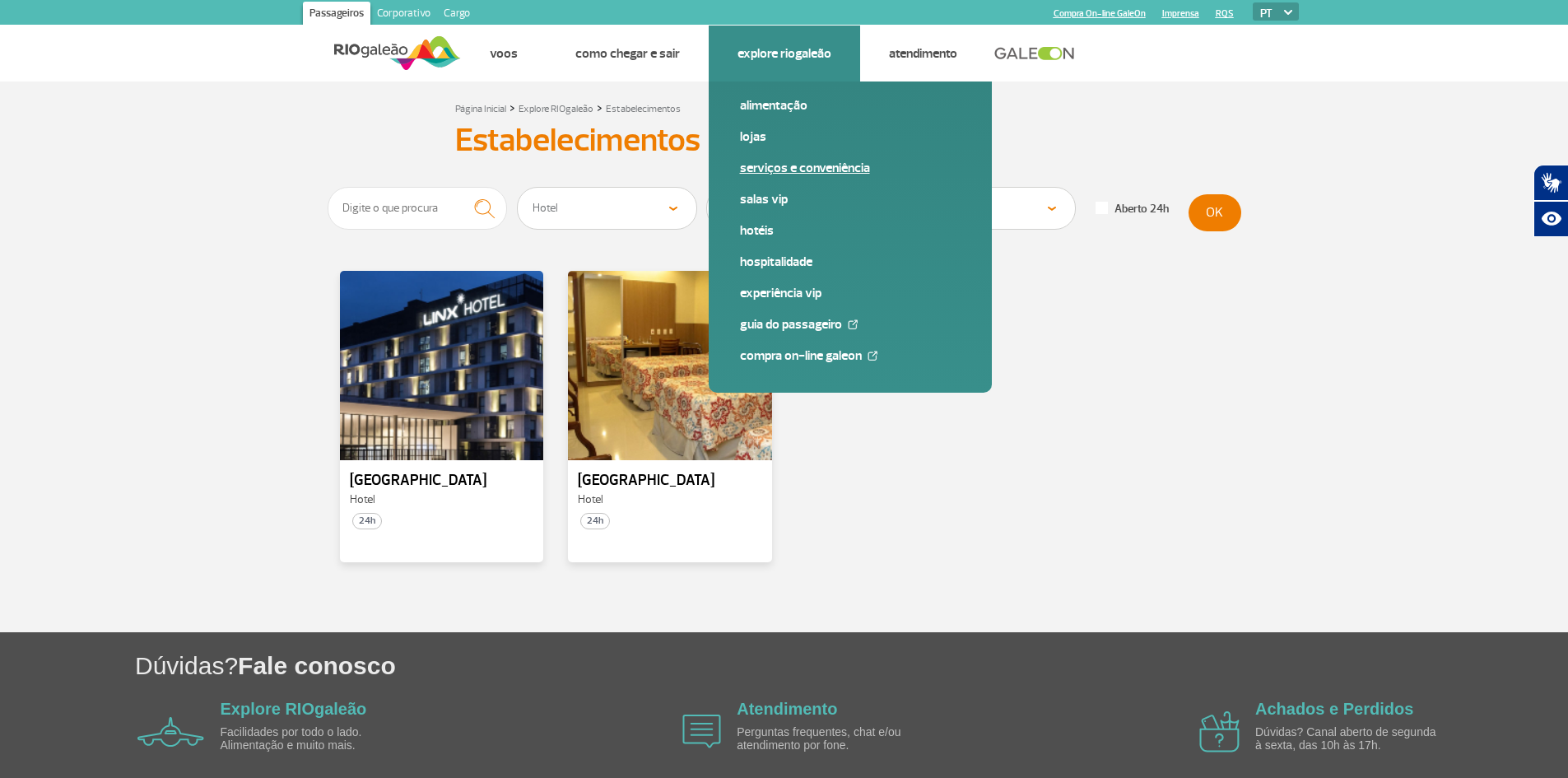
click at [777, 168] on link "Serviços e Conveniência" at bounding box center [850, 168] width 221 height 19
click at [757, 138] on link "Lojas" at bounding box center [850, 137] width 221 height 19
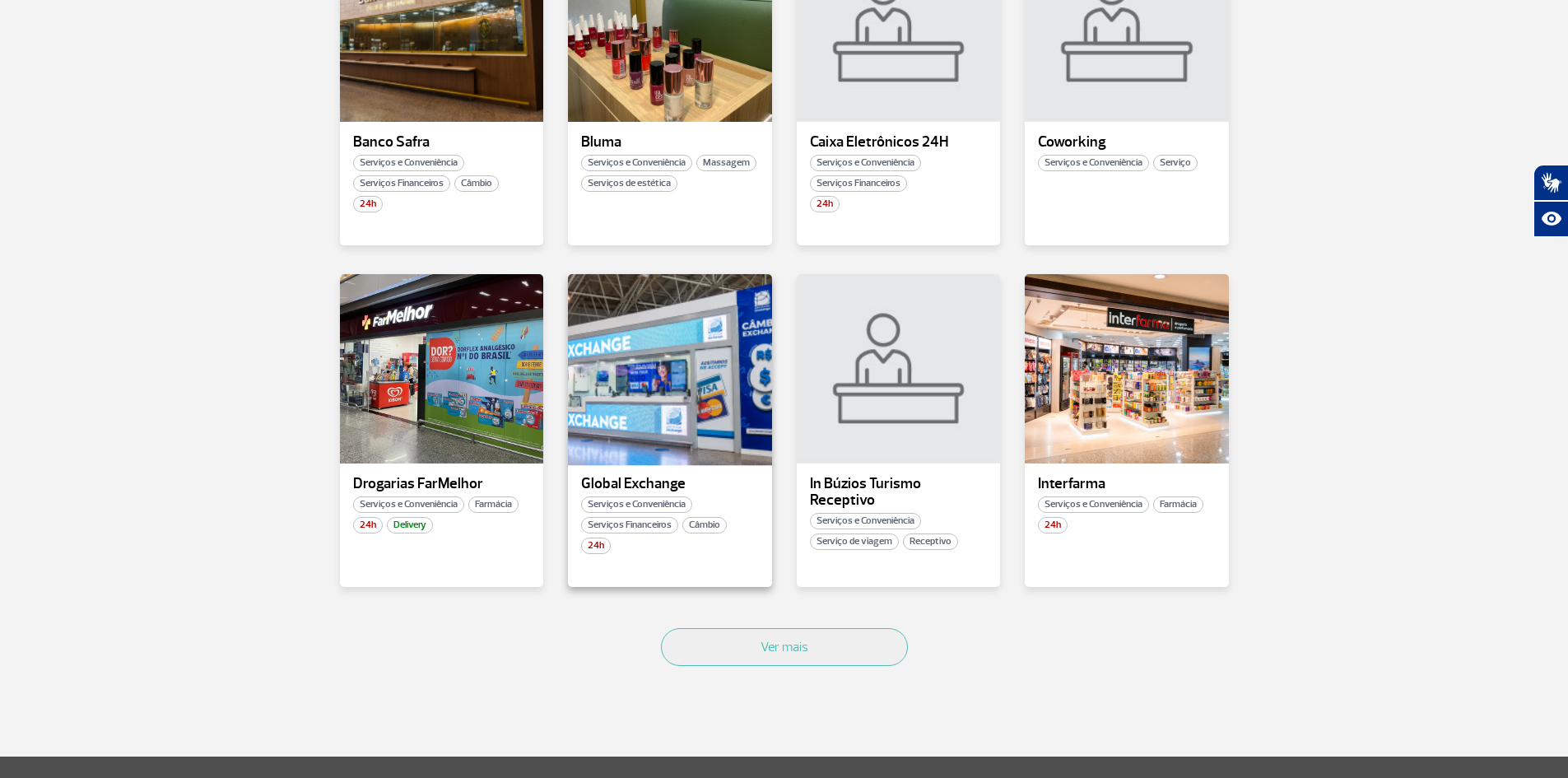
scroll to position [741, 0]
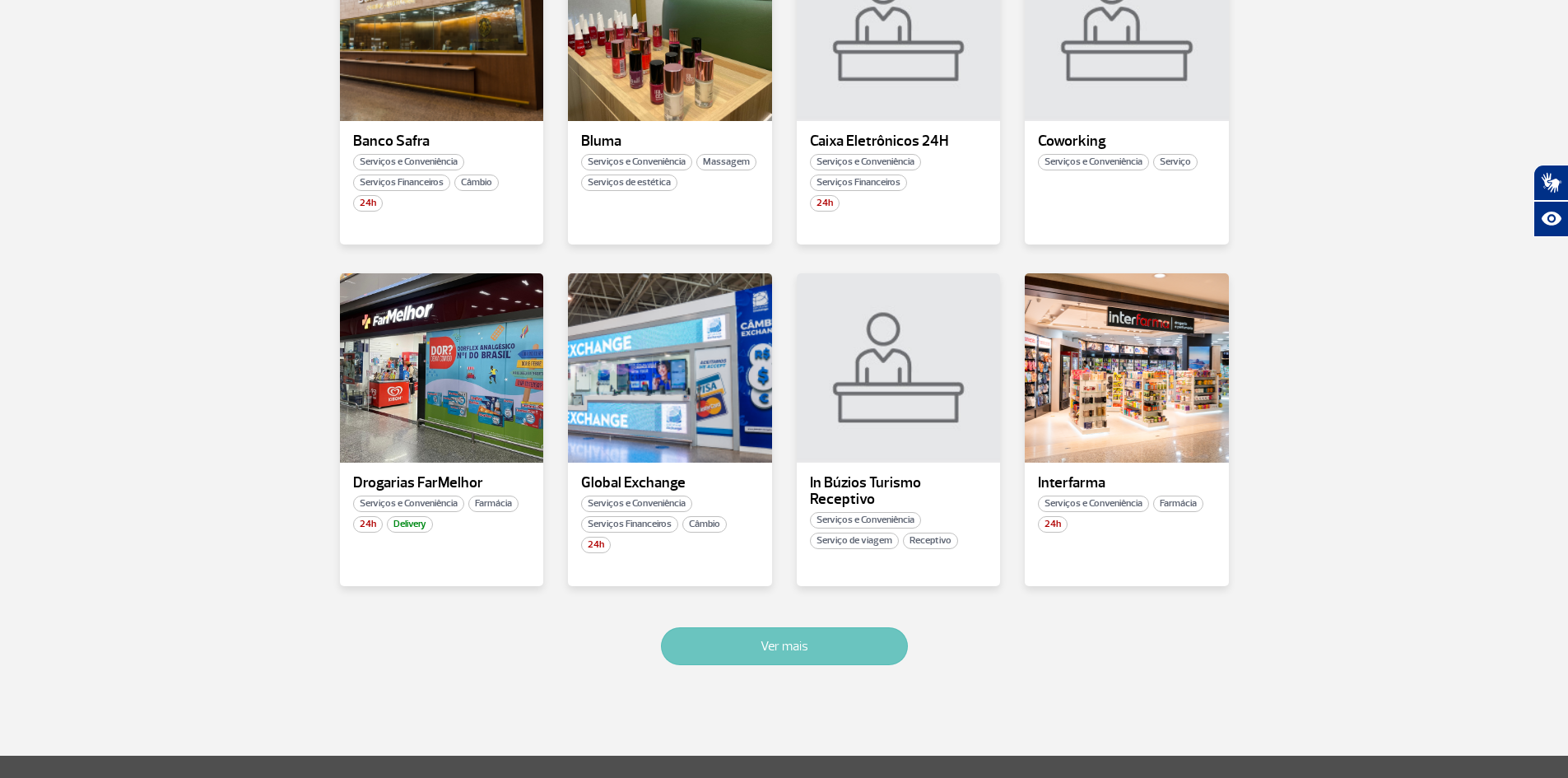
click at [771, 642] on button "Ver mais" at bounding box center [784, 646] width 247 height 38
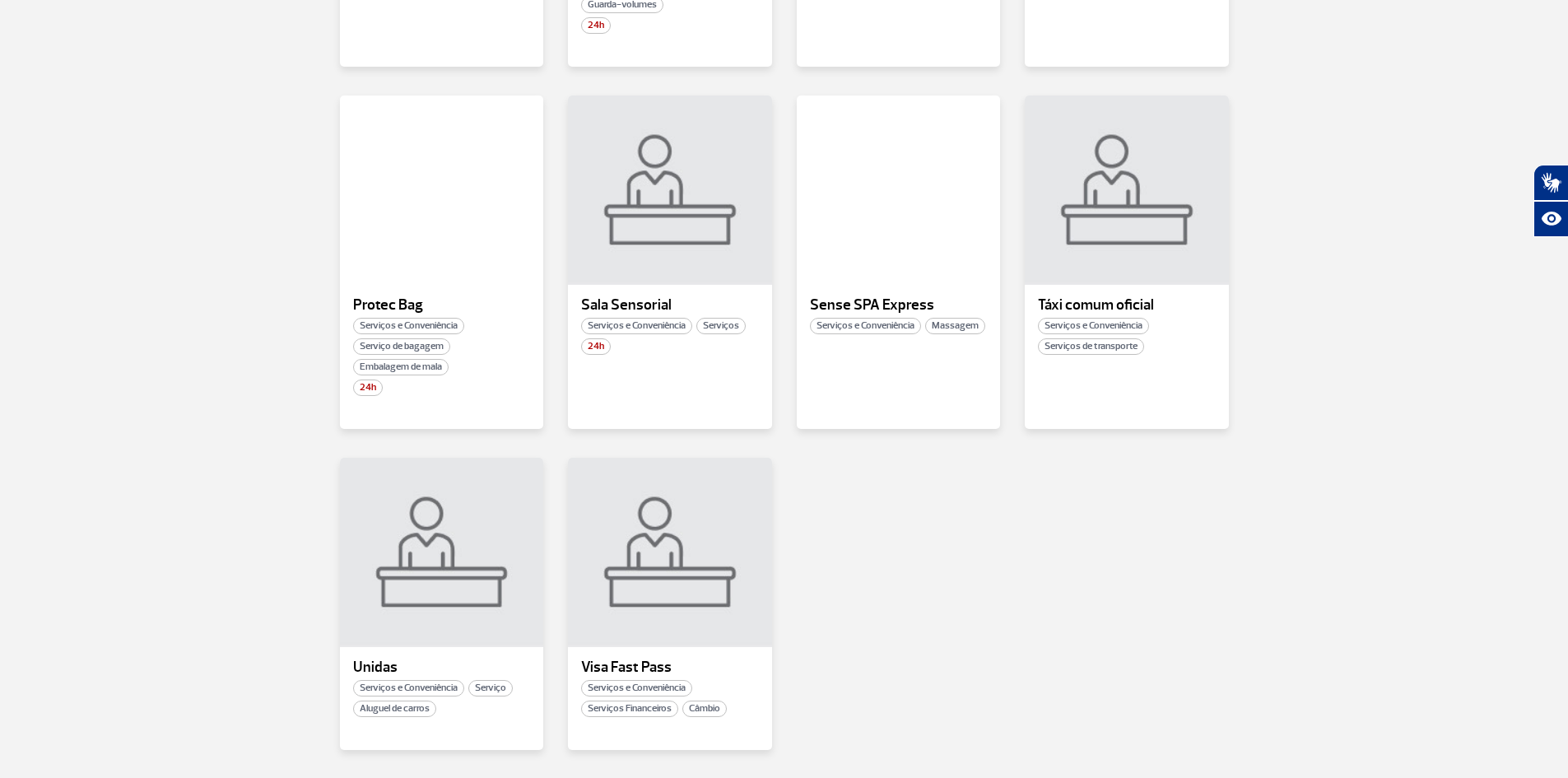
scroll to position [1623, 0]
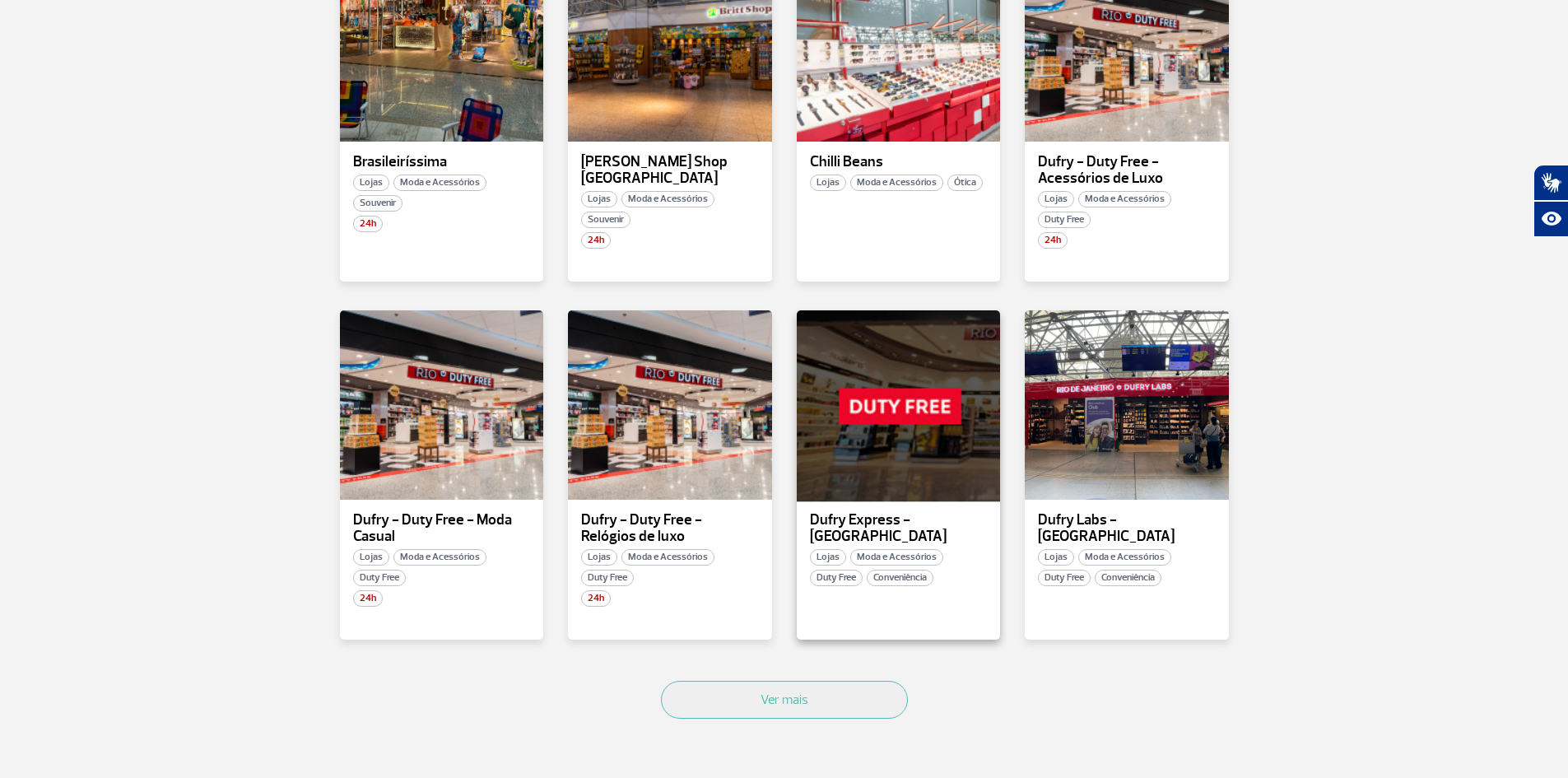
scroll to position [741, 0]
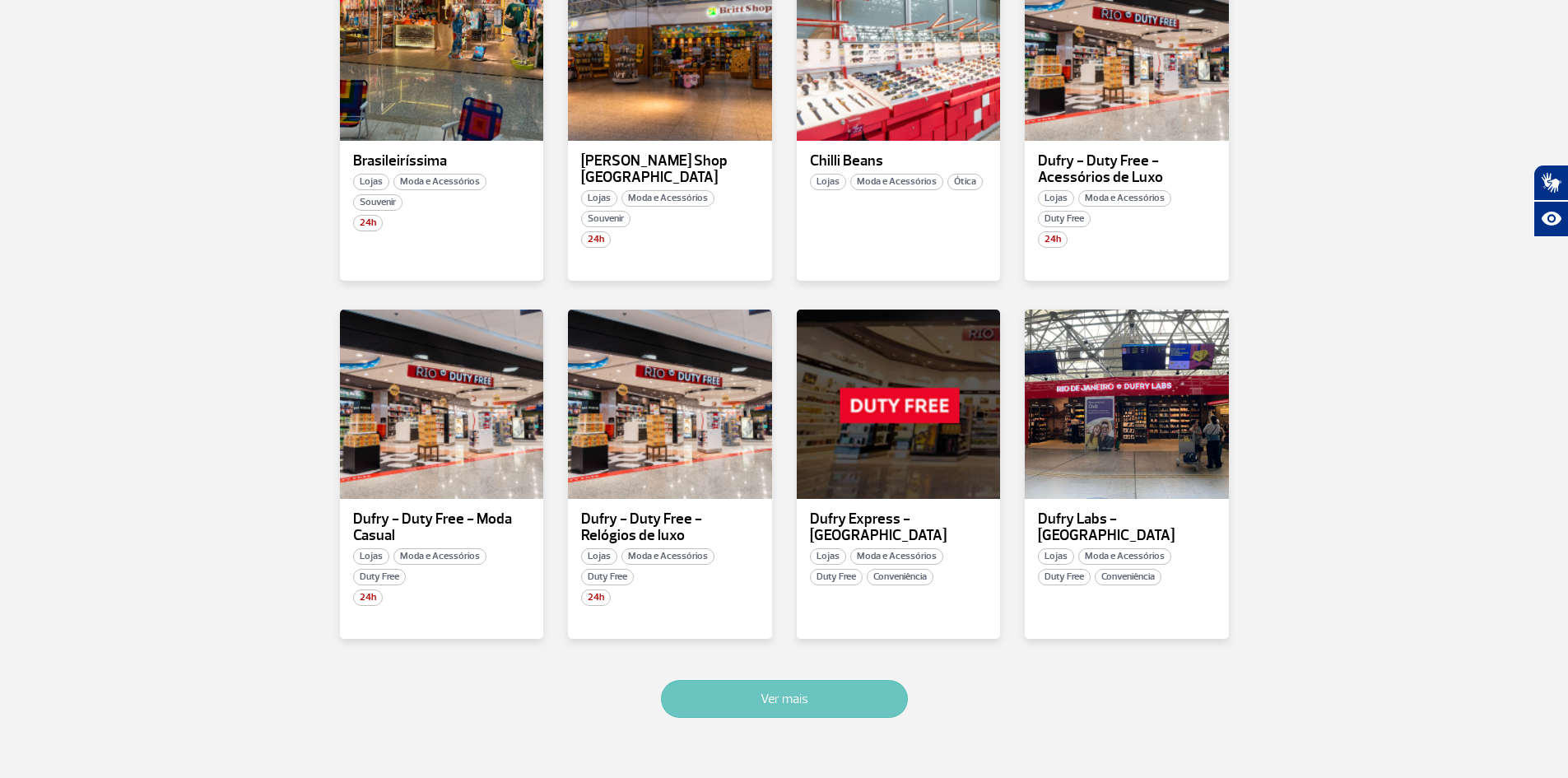
click at [783, 698] on button "Ver mais" at bounding box center [784, 698] width 247 height 38
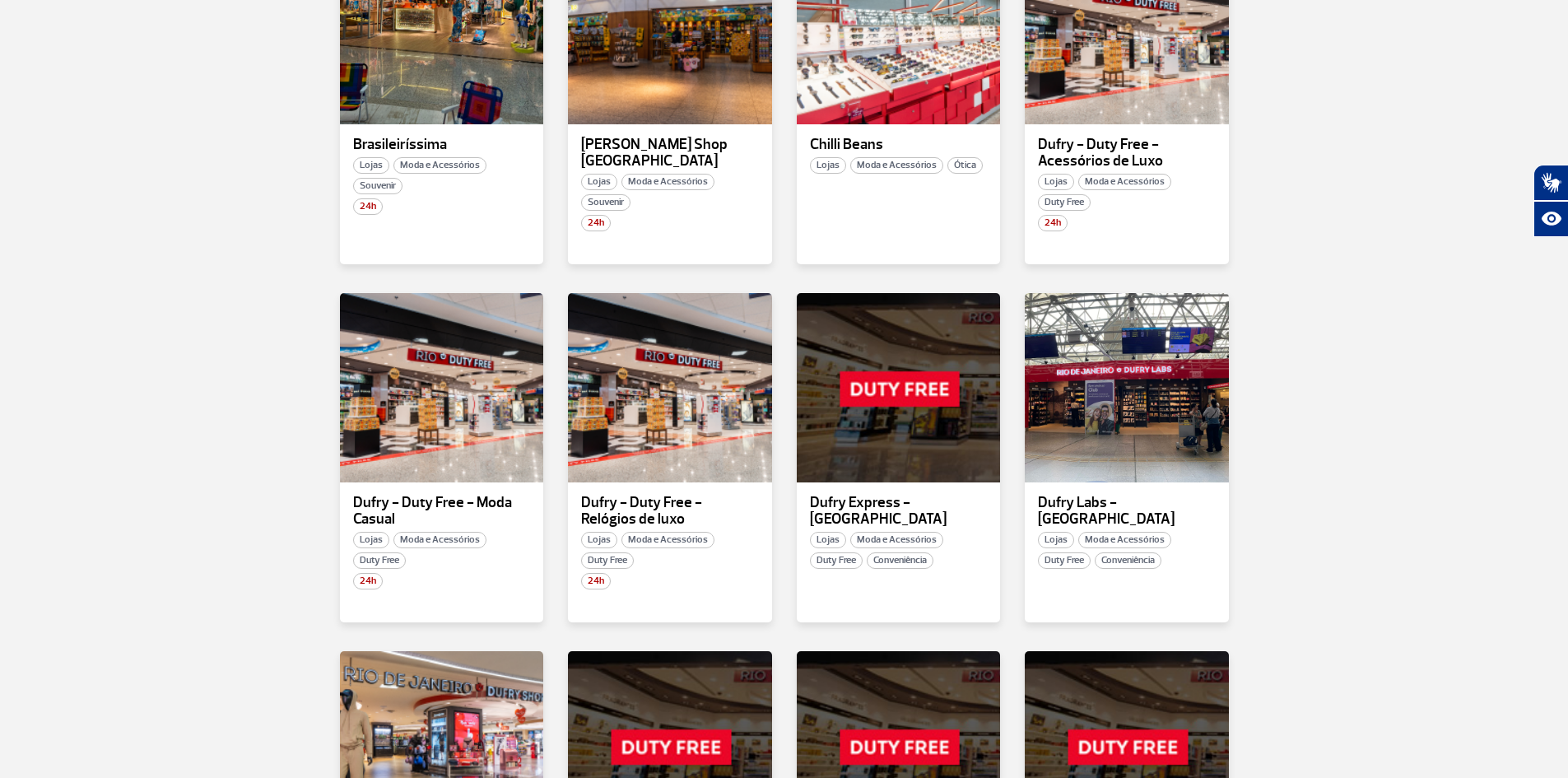
scroll to position [1783, 0]
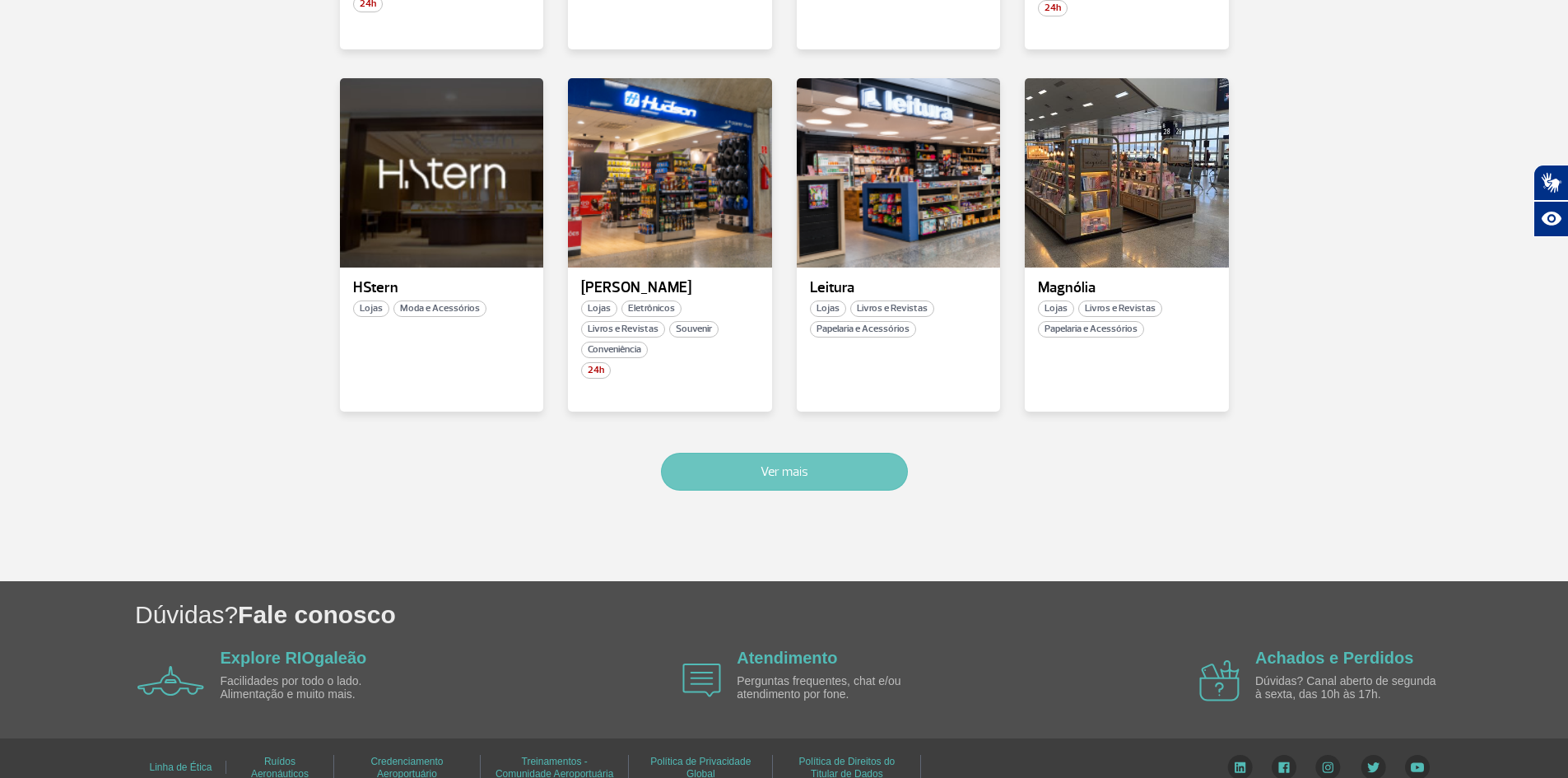
drag, startPoint x: 821, startPoint y: 450, endPoint x: 831, endPoint y: 439, distance: 14.9
click at [821, 453] on button "Ver mais" at bounding box center [784, 472] width 247 height 38
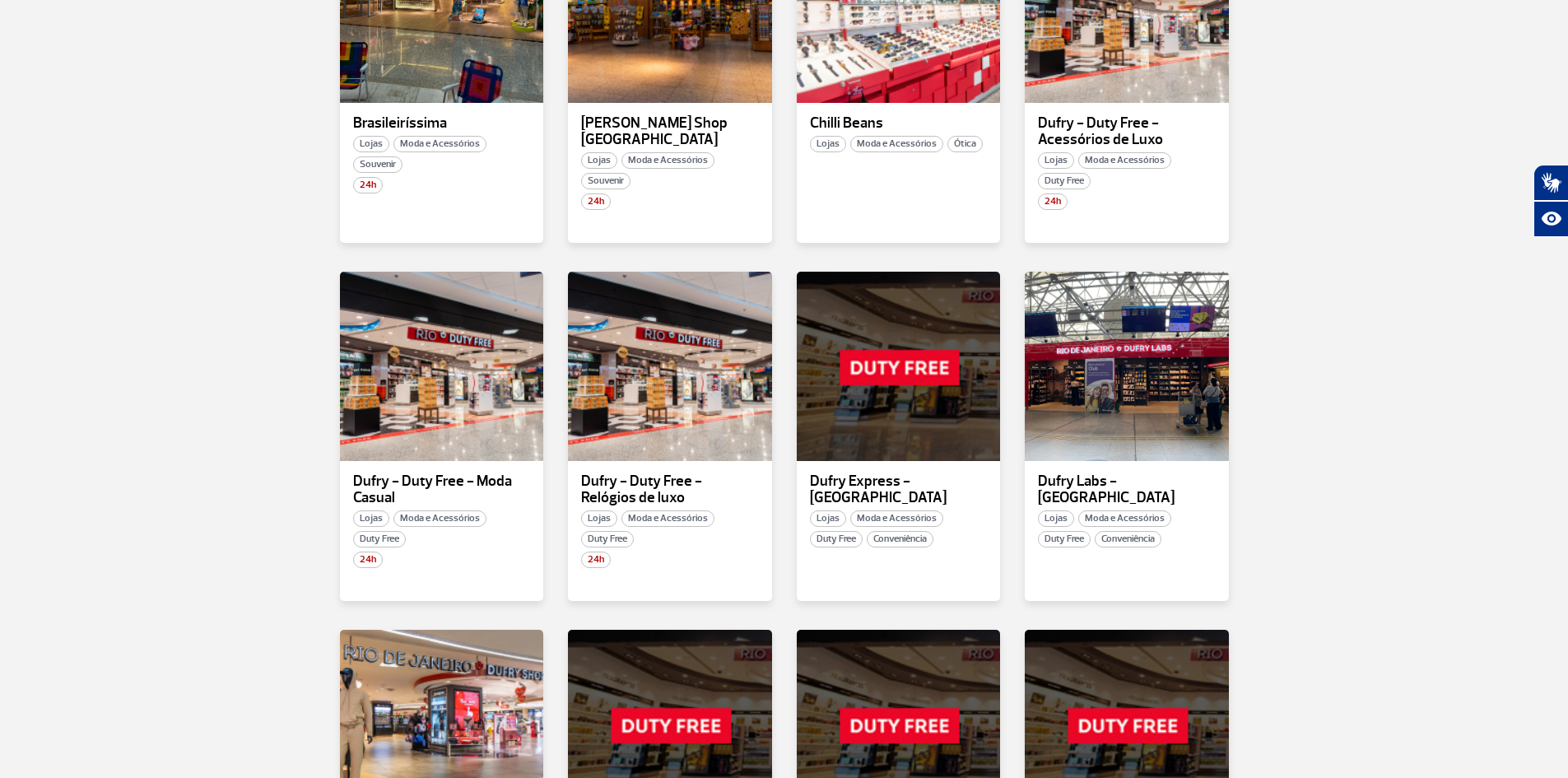
scroll to position [778, 0]
click at [1128, 410] on div at bounding box center [1127, 367] width 207 height 193
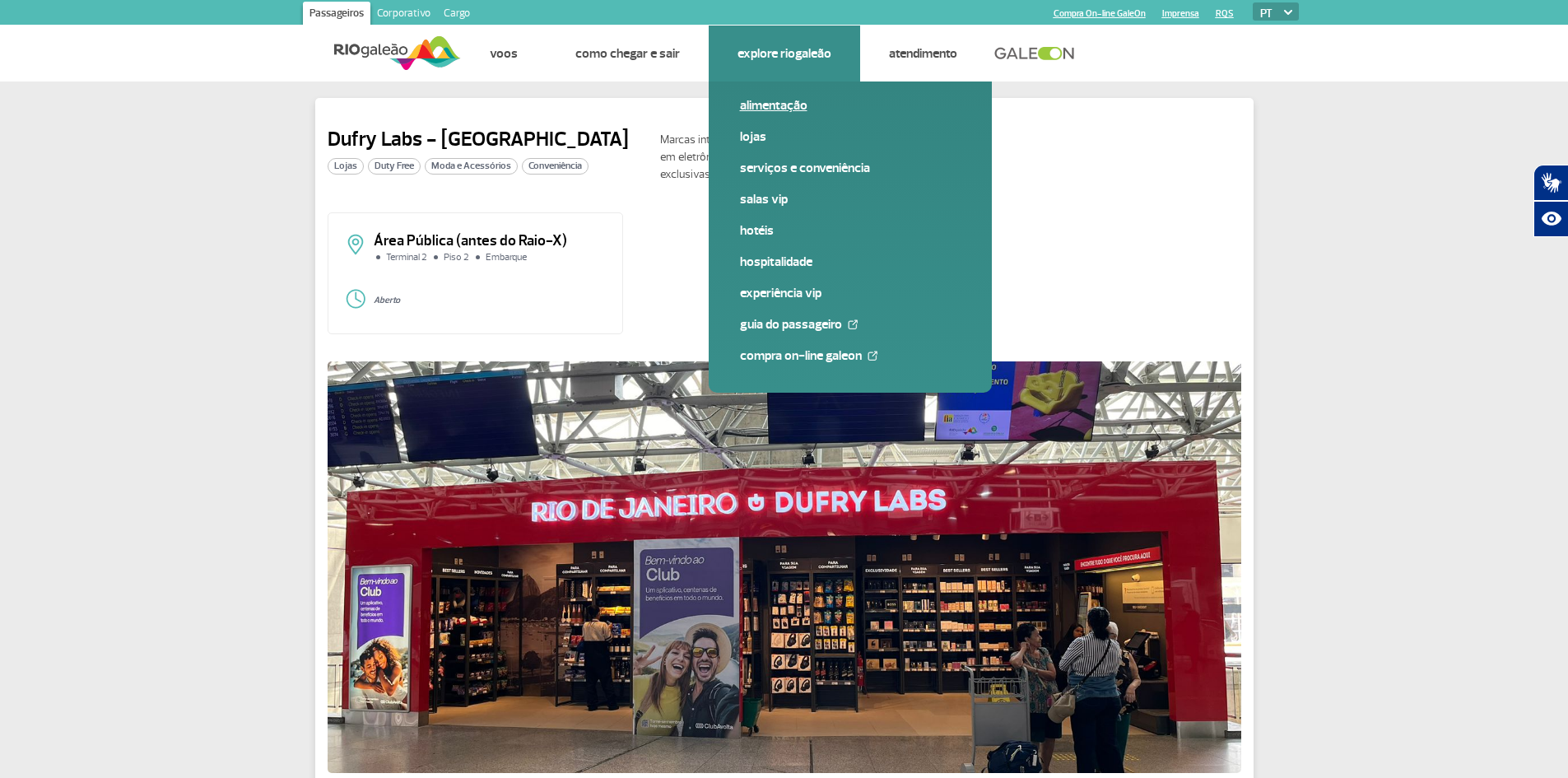
click at [786, 105] on link "Alimentação" at bounding box center [850, 105] width 221 height 19
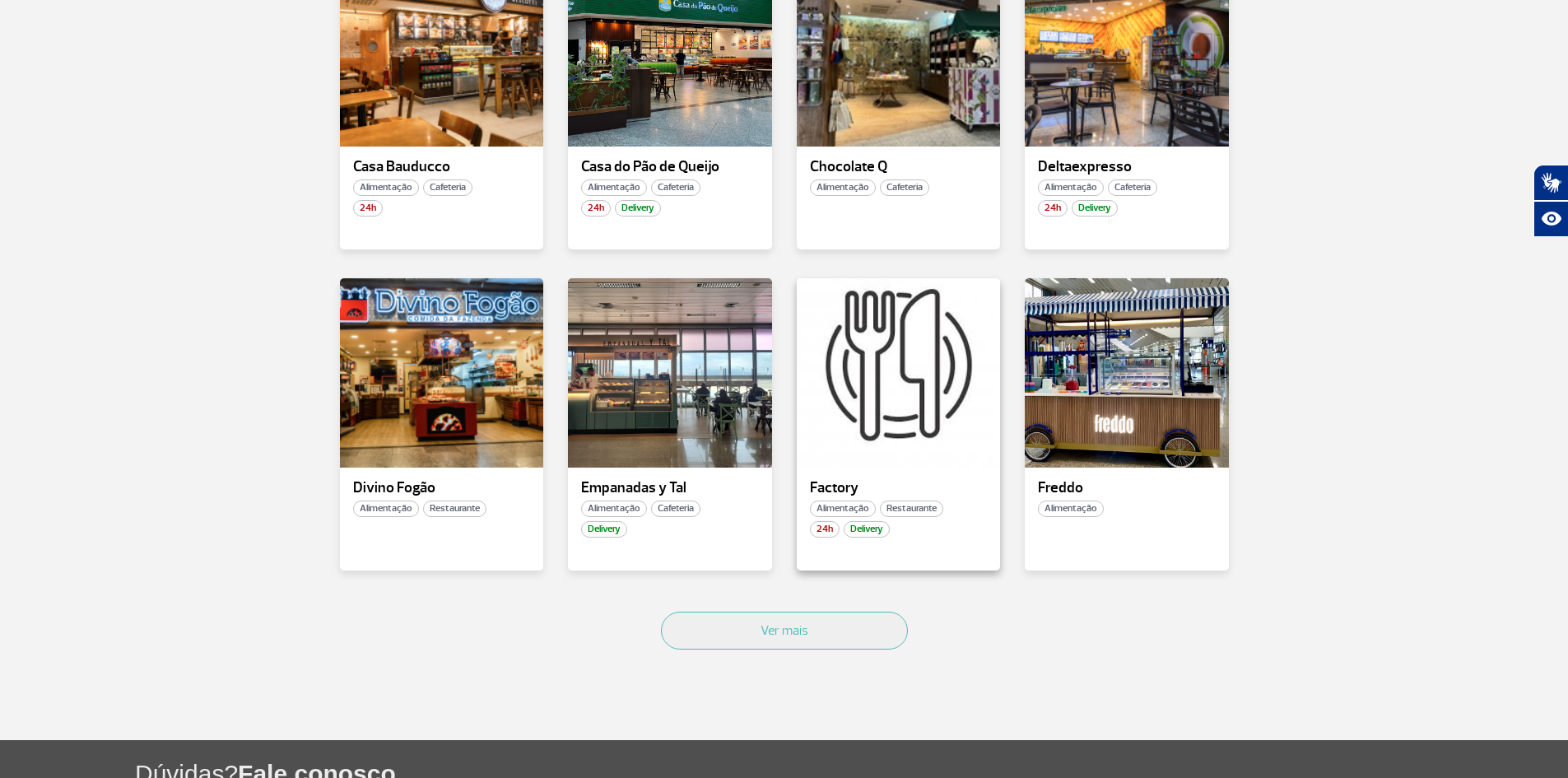
scroll to position [906, 0]
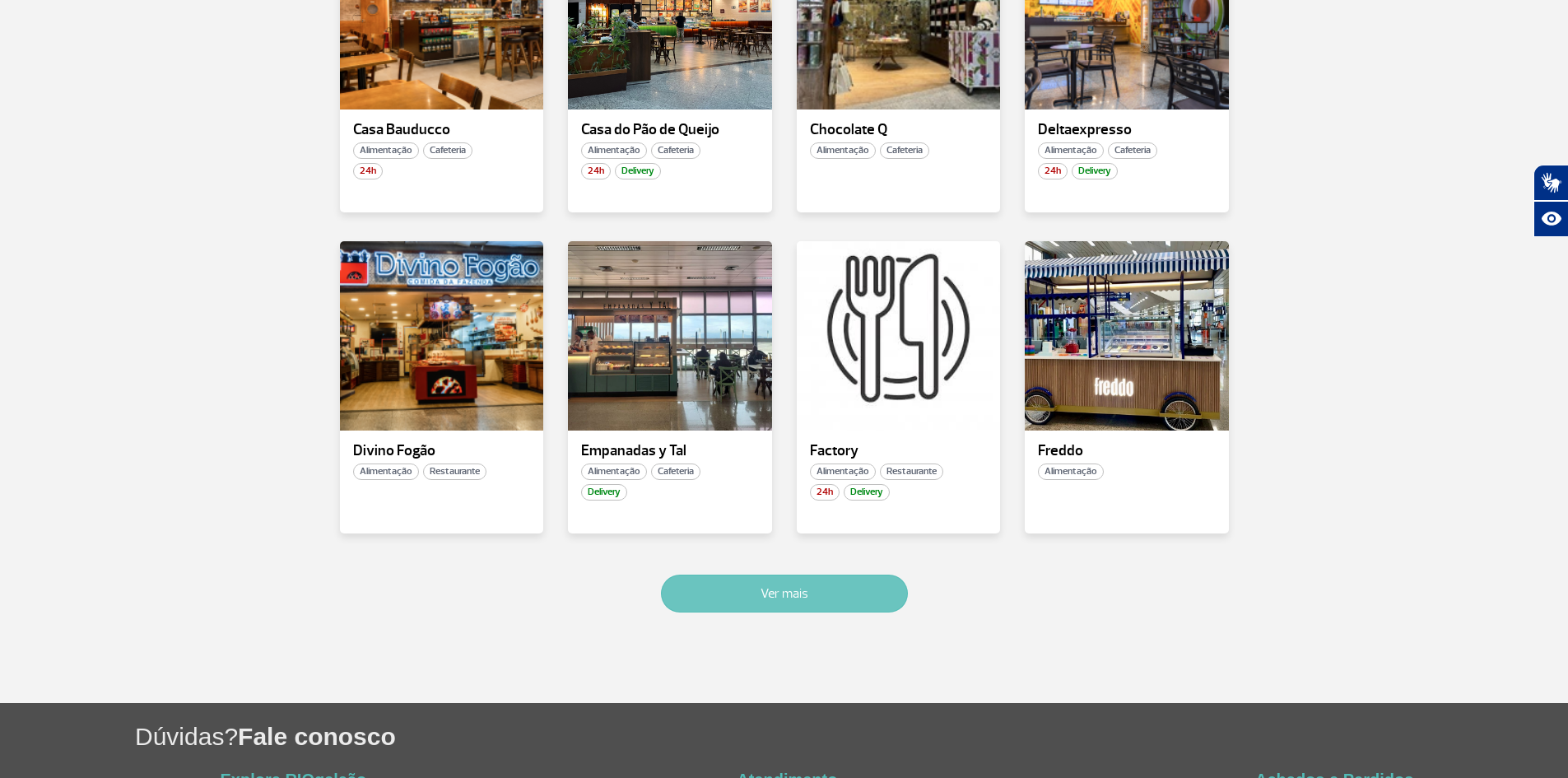
click at [830, 594] on button "Ver mais" at bounding box center [784, 593] width 247 height 38
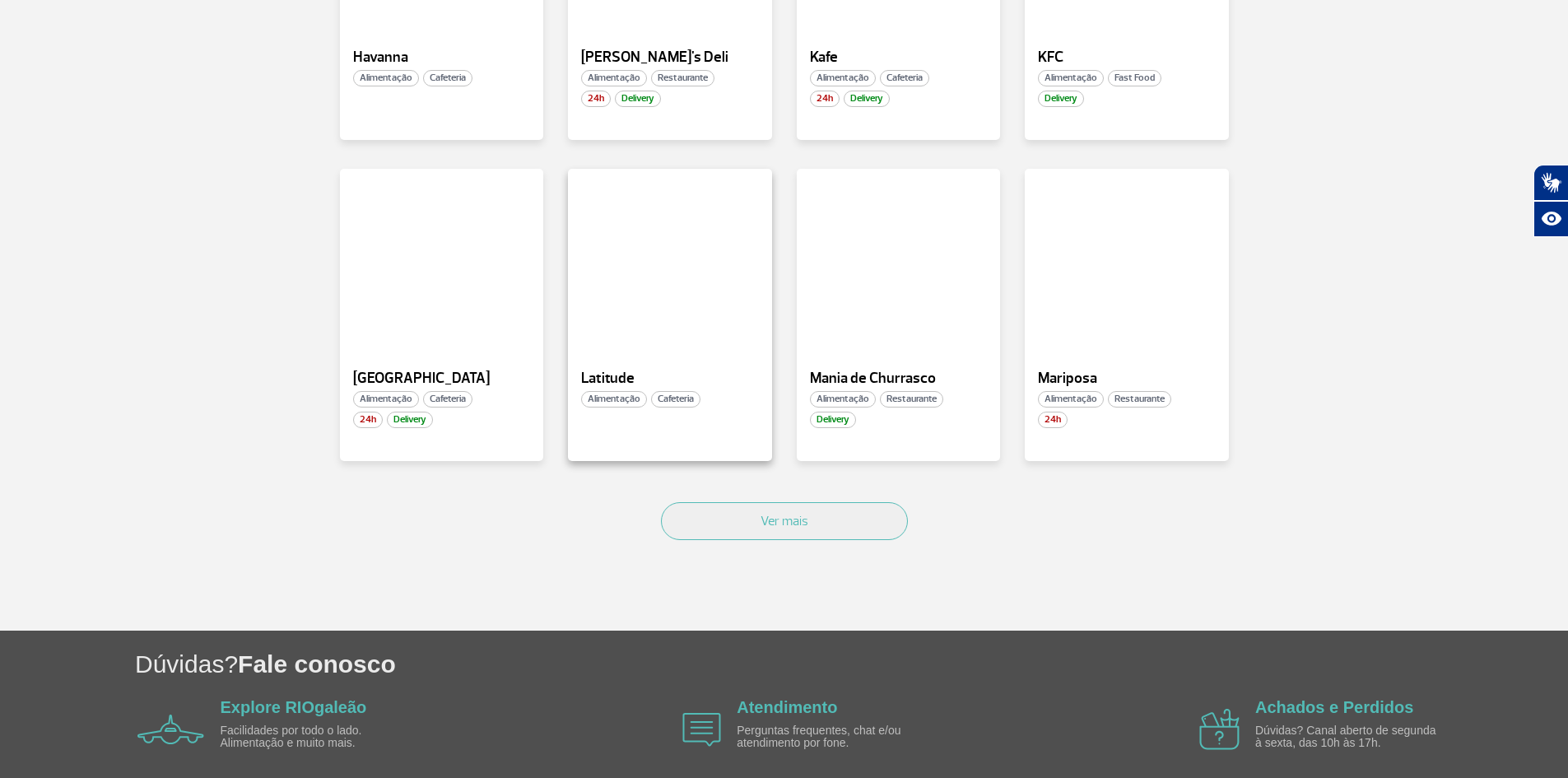
scroll to position [1972, 0]
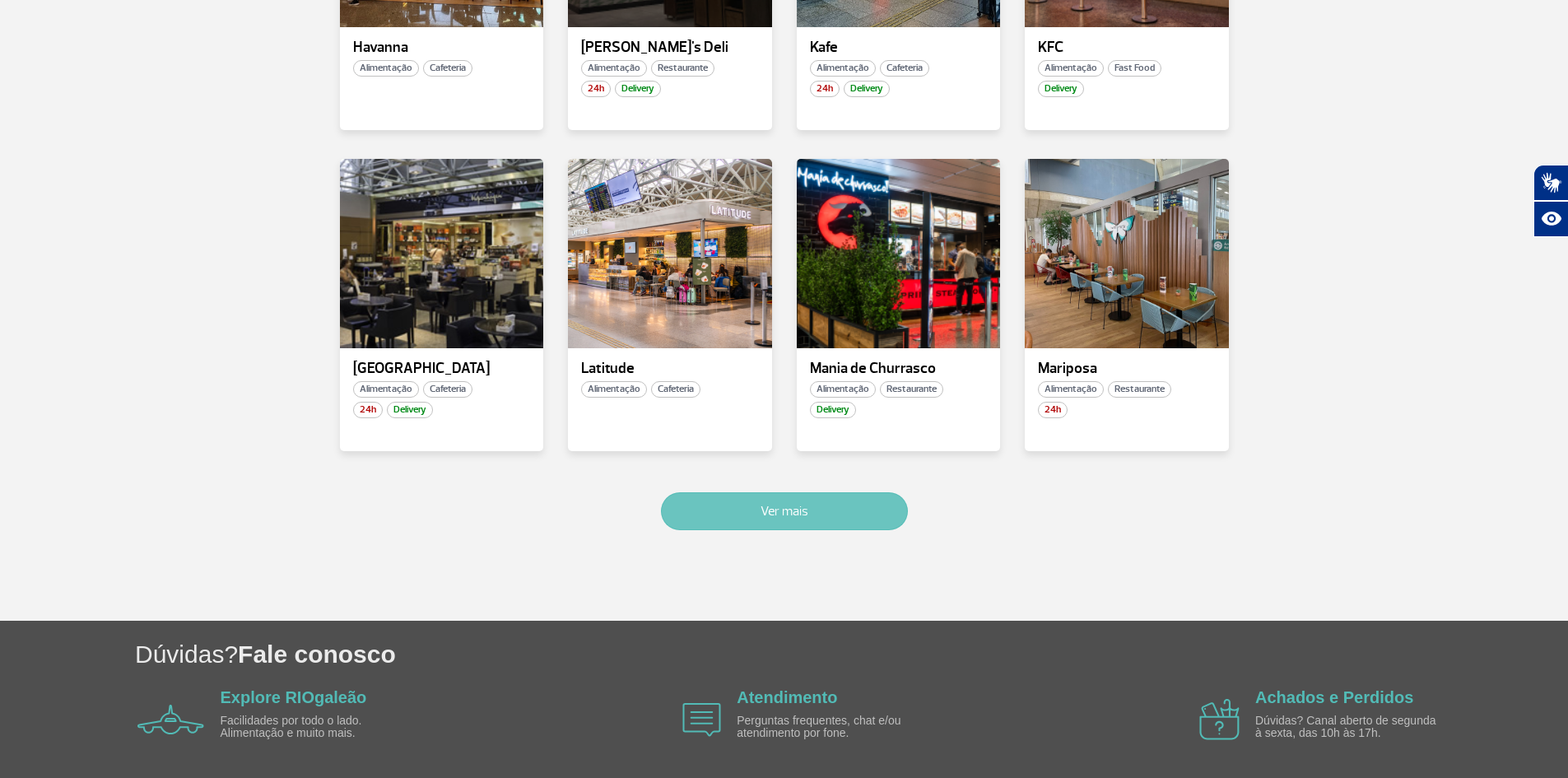
click at [812, 523] on button "Ver mais" at bounding box center [784, 511] width 247 height 38
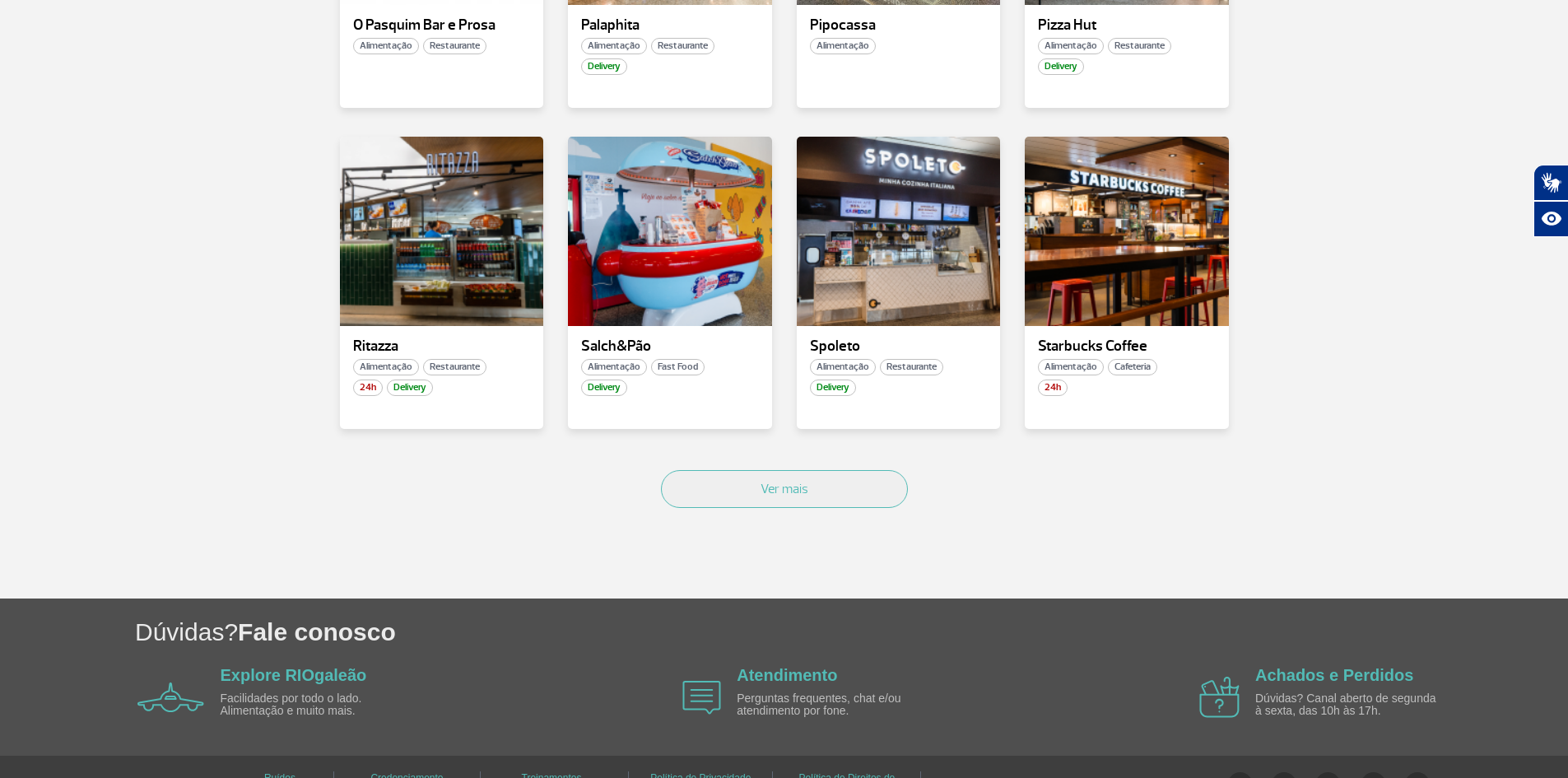
scroll to position [2996, 0]
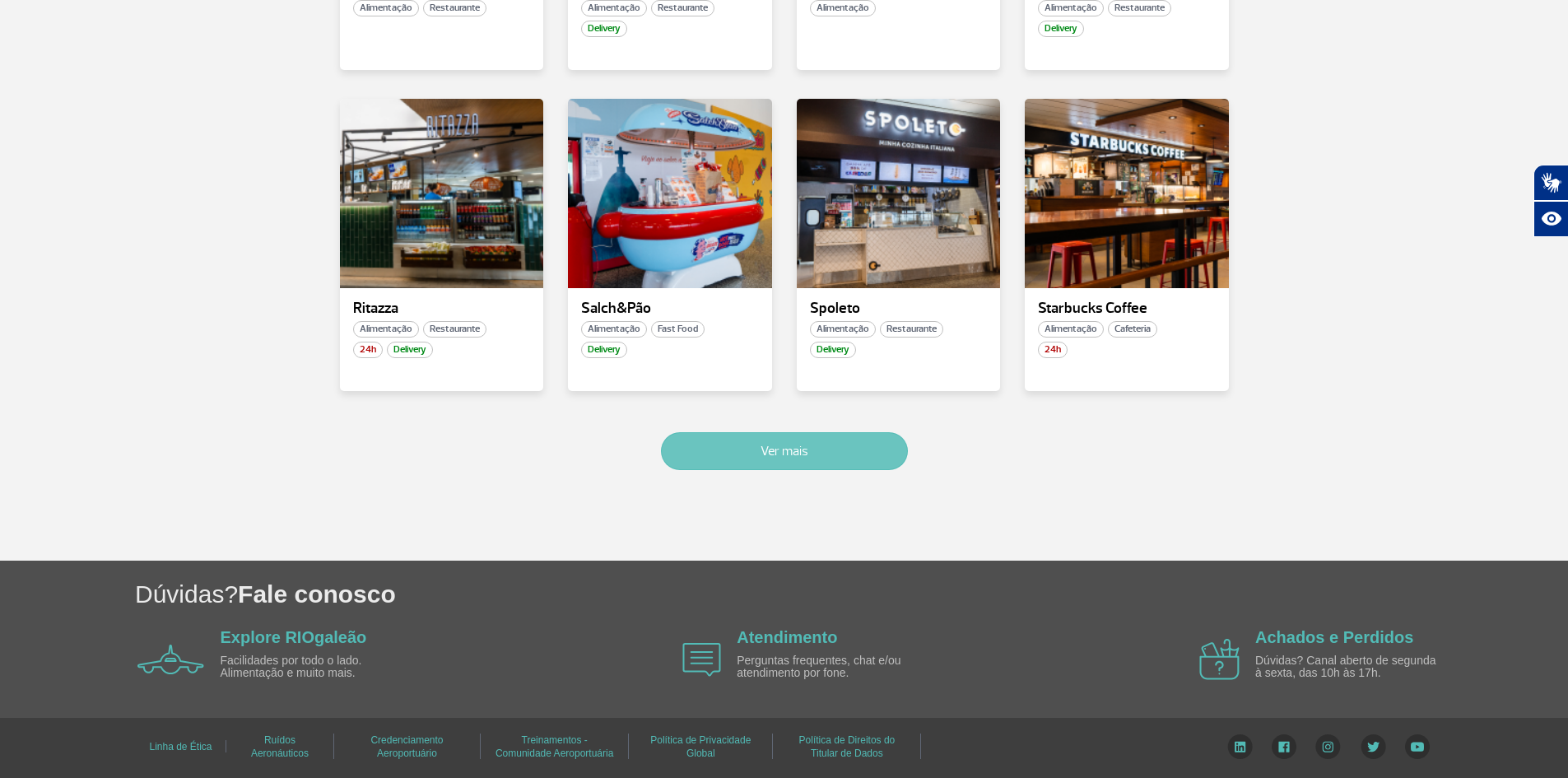
drag, startPoint x: 796, startPoint y: 464, endPoint x: 783, endPoint y: 439, distance: 28.2
click at [795, 462] on button "Ver mais" at bounding box center [784, 451] width 247 height 38
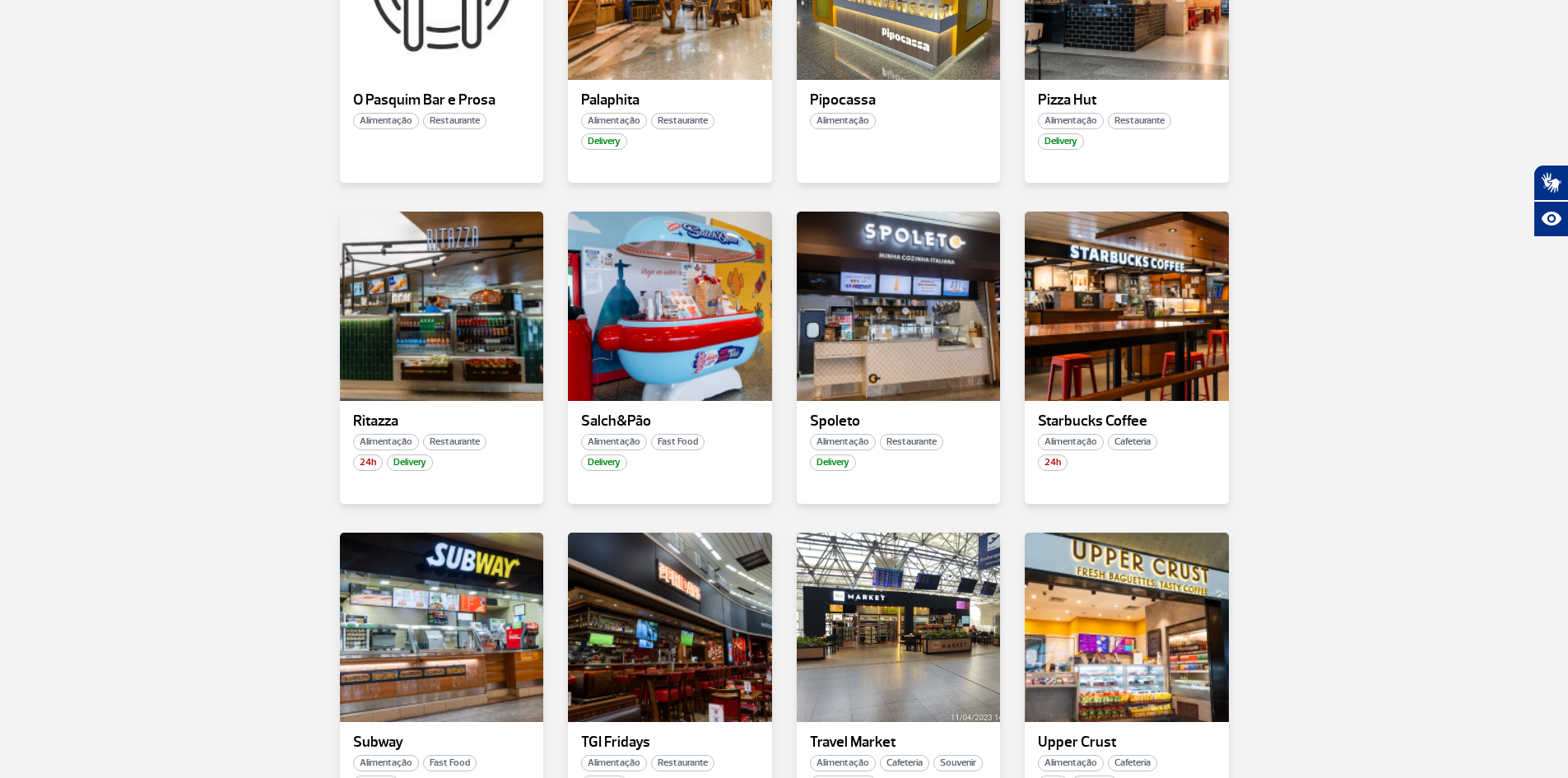
scroll to position [2859, 0]
